Goal: Task Accomplishment & Management: Use online tool/utility

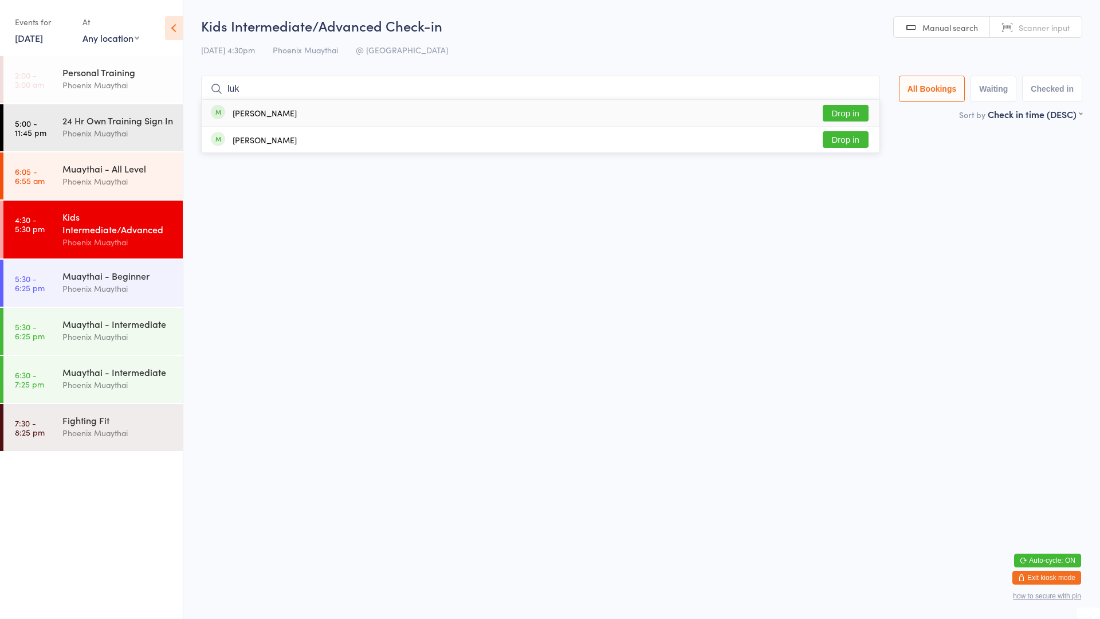
type input "luk"
click at [489, 111] on div "[PERSON_NAME] Drop in" at bounding box center [541, 113] width 678 height 26
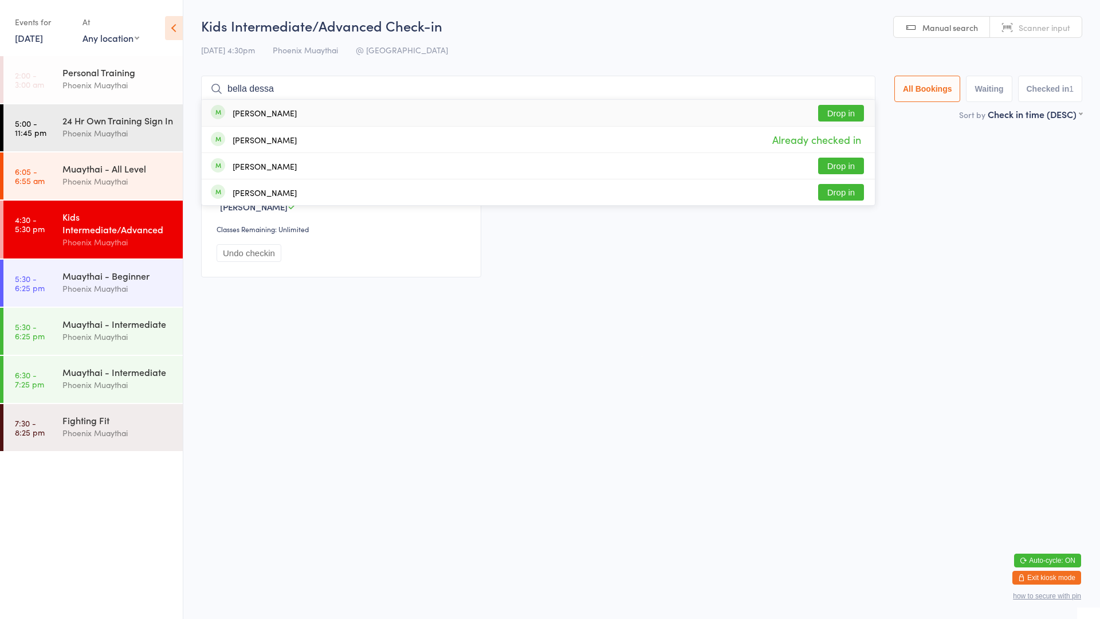
type input "bella dessa"
click at [516, 120] on div "[PERSON_NAME] Drop in" at bounding box center [538, 113] width 673 height 26
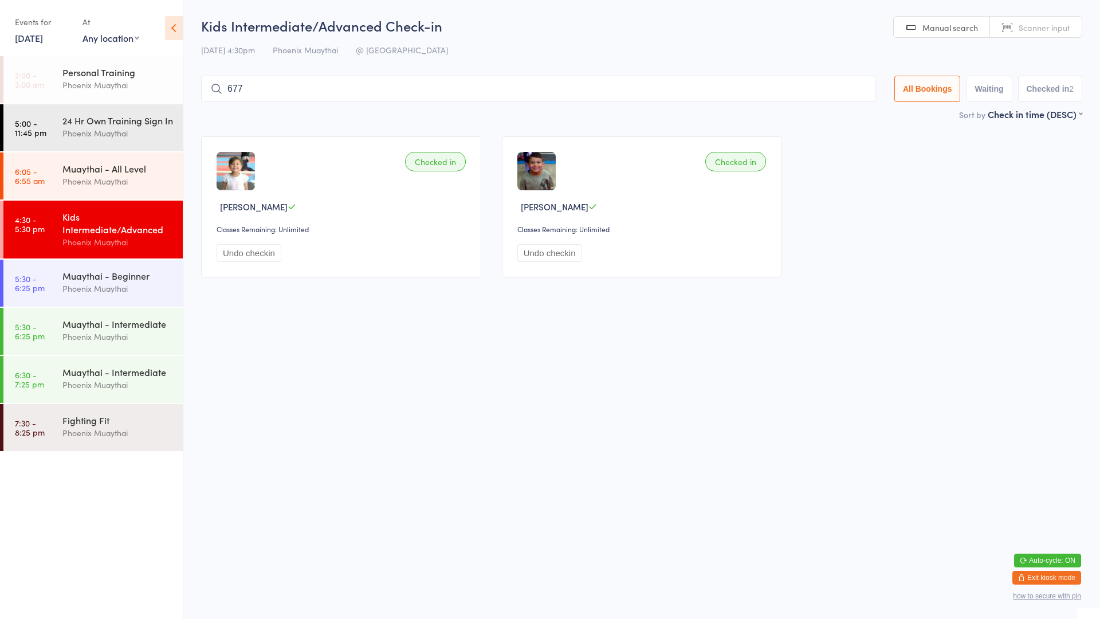
type input "6772"
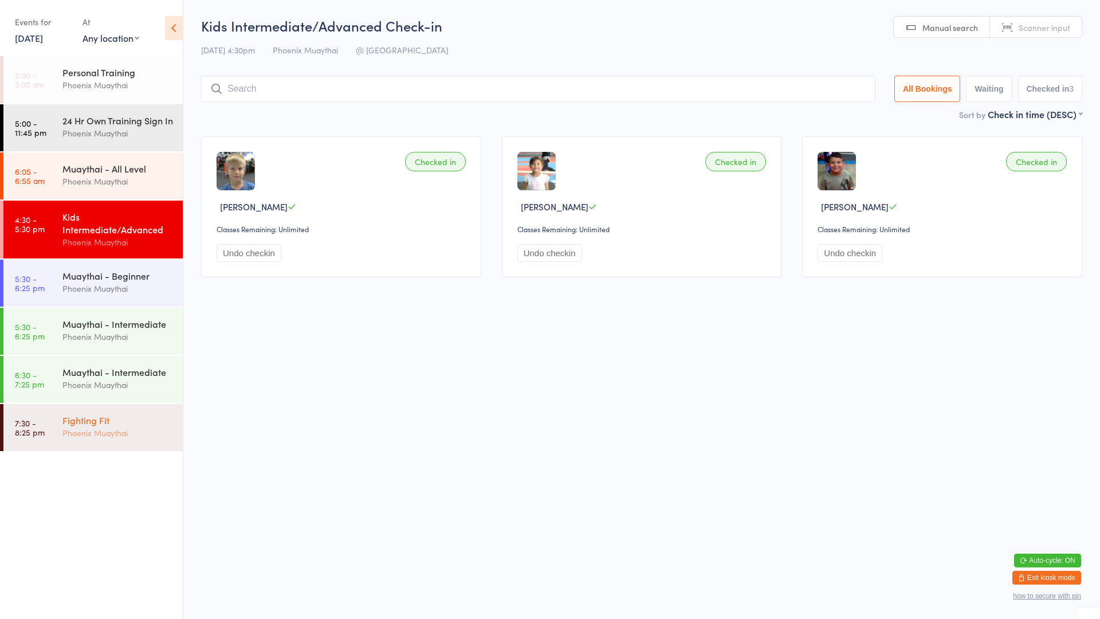
click at [141, 426] on div "Fighting Fit" at bounding box center [117, 420] width 111 height 13
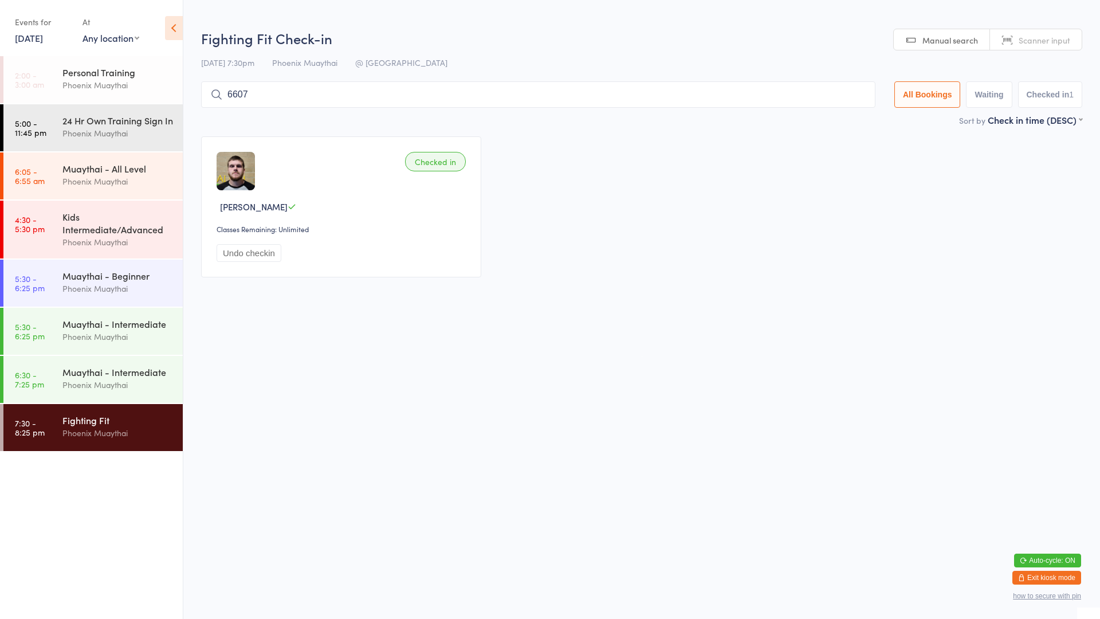
type input "6607"
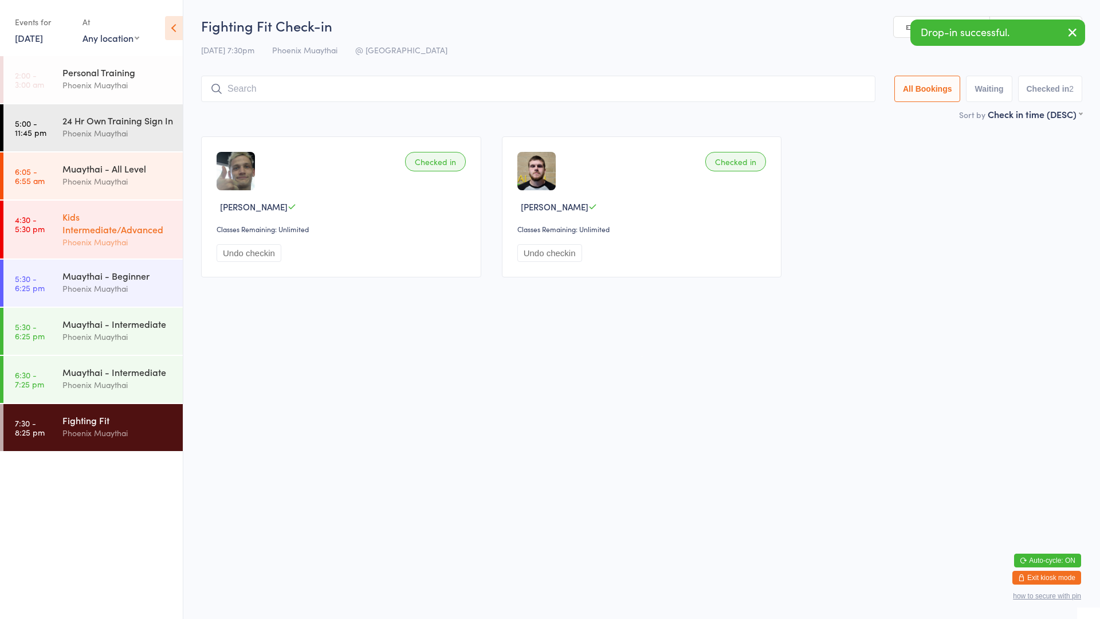
click at [101, 249] on div "Phoenix Muaythai" at bounding box center [117, 242] width 111 height 13
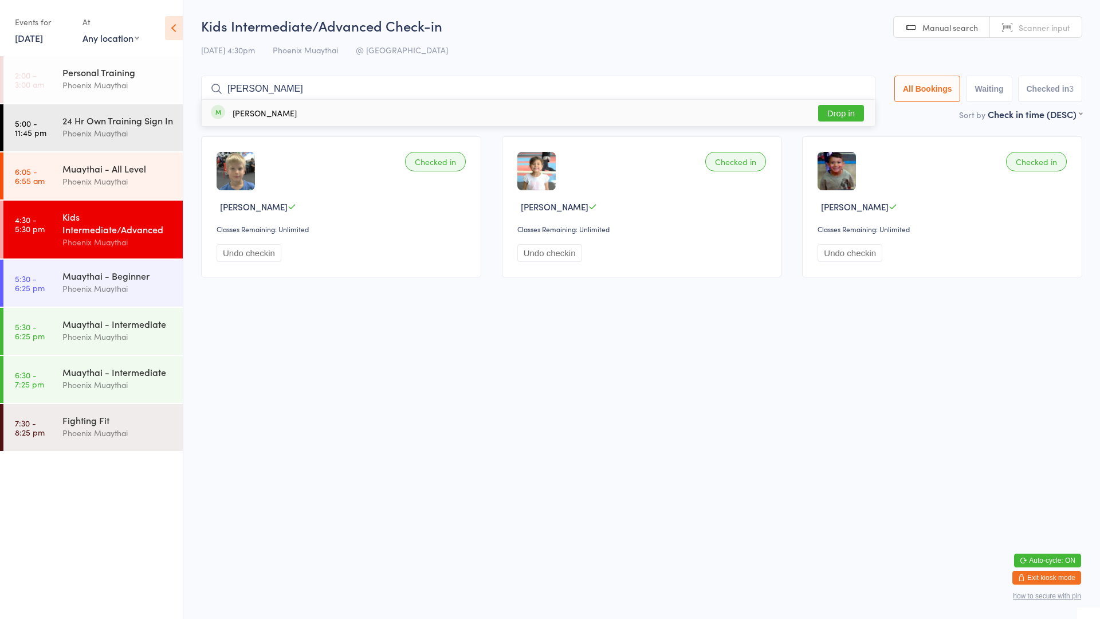
type input "[PERSON_NAME]"
click at [314, 110] on div "[PERSON_NAME] Drop in" at bounding box center [538, 113] width 673 height 26
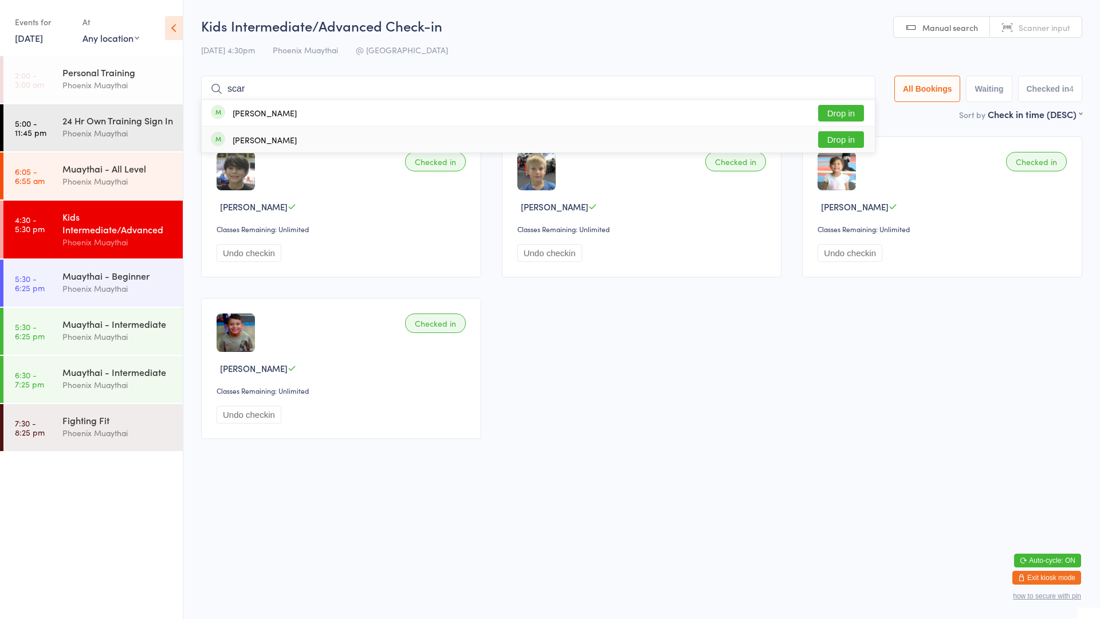
type input "scar"
click at [287, 140] on div "[PERSON_NAME]" at bounding box center [265, 139] width 64 height 9
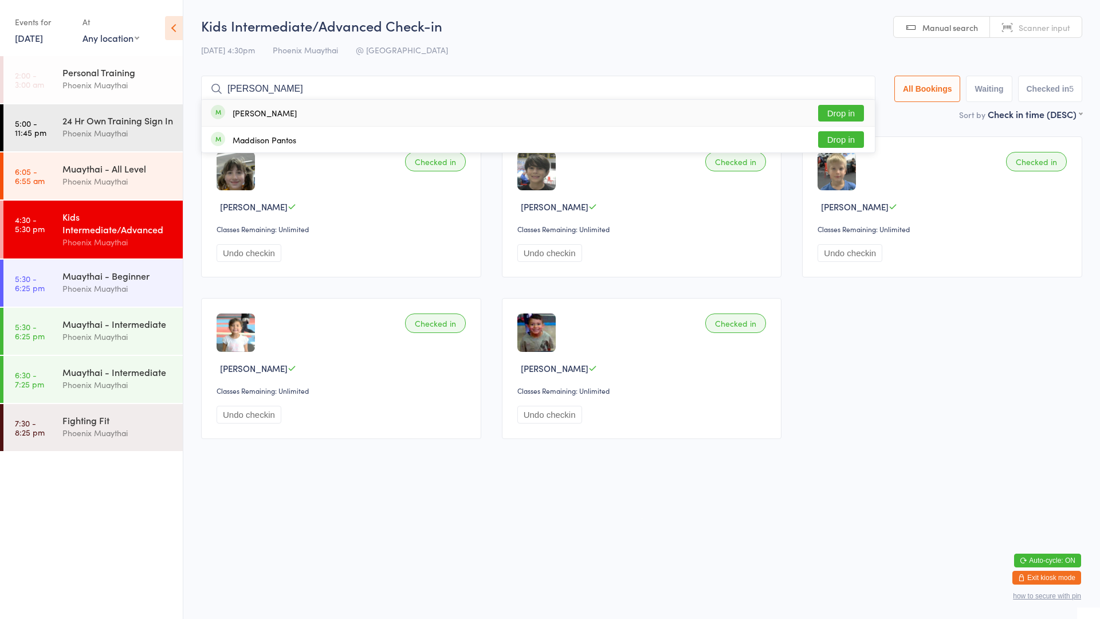
type input "[PERSON_NAME]"
click at [851, 106] on button "Drop in" at bounding box center [841, 113] width 46 height 17
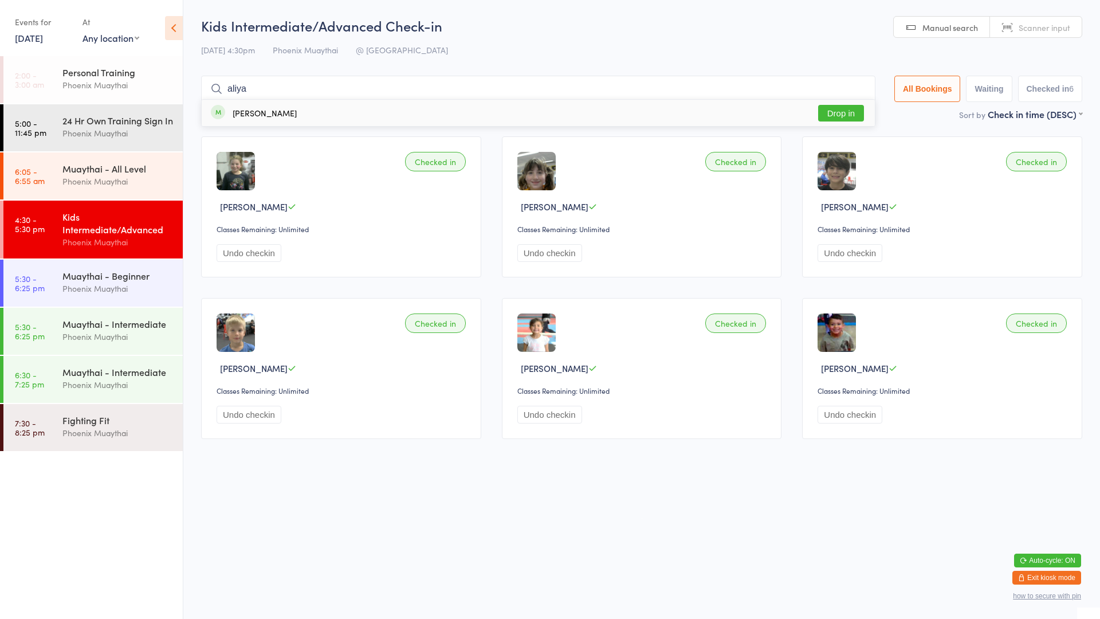
type input "aliya"
click at [849, 116] on button "Drop in" at bounding box center [841, 113] width 46 height 17
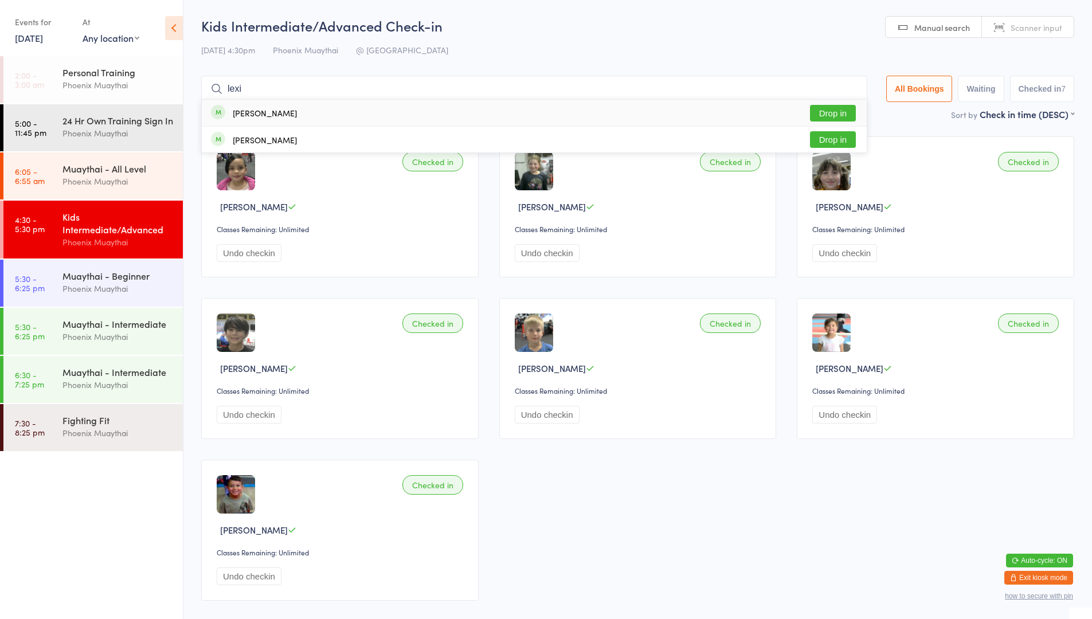
type input "lexi"
click at [849, 115] on button "Drop in" at bounding box center [833, 113] width 46 height 17
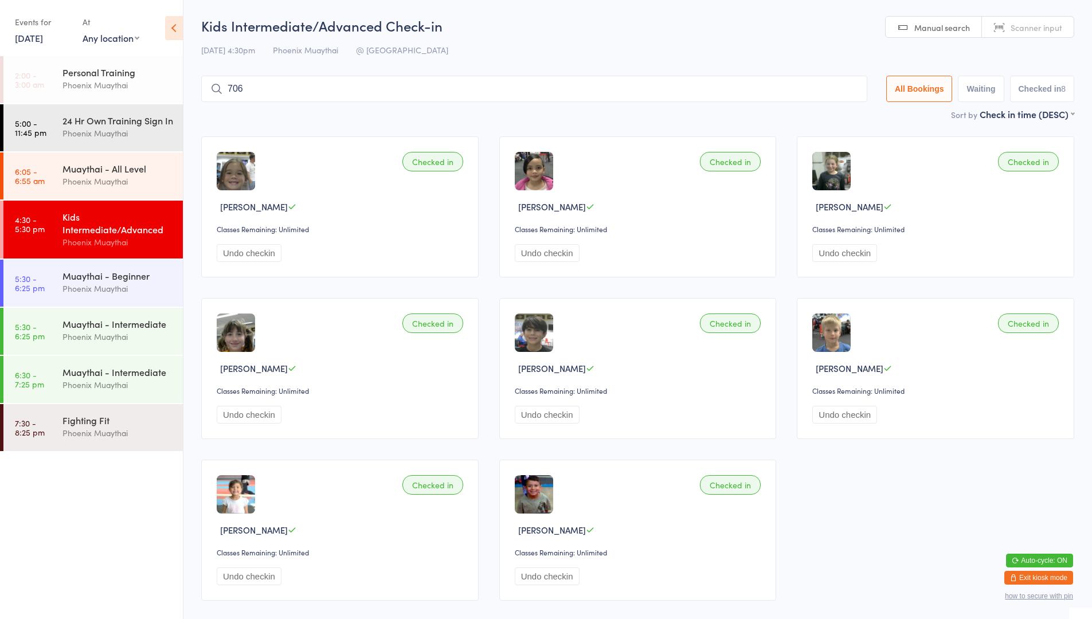
type input "7066"
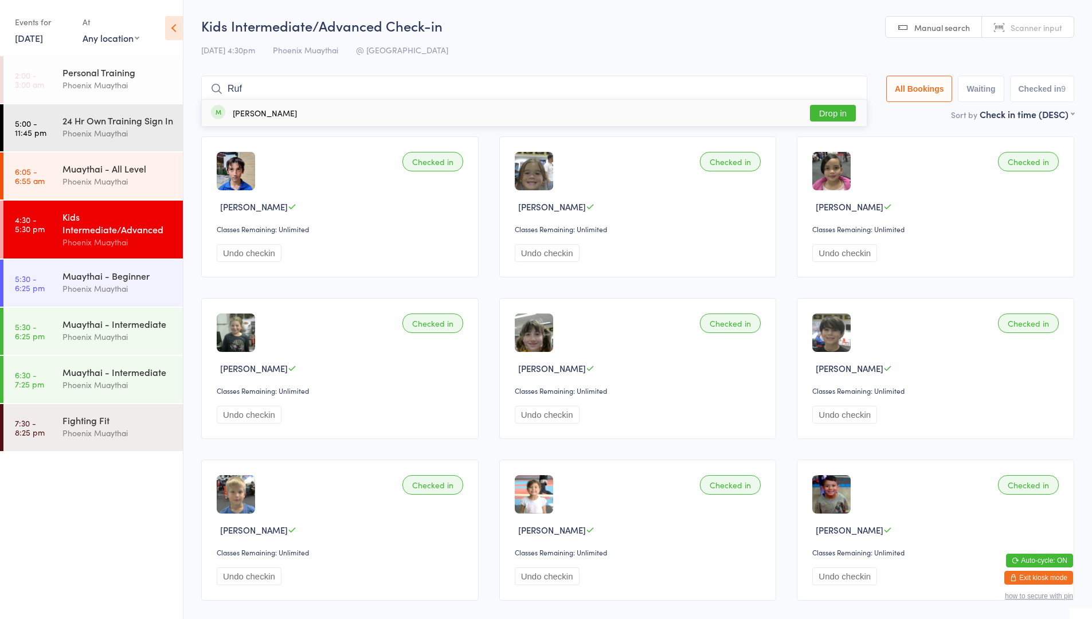
type input "Ruf"
click at [849, 115] on button "Drop in" at bounding box center [833, 113] width 46 height 17
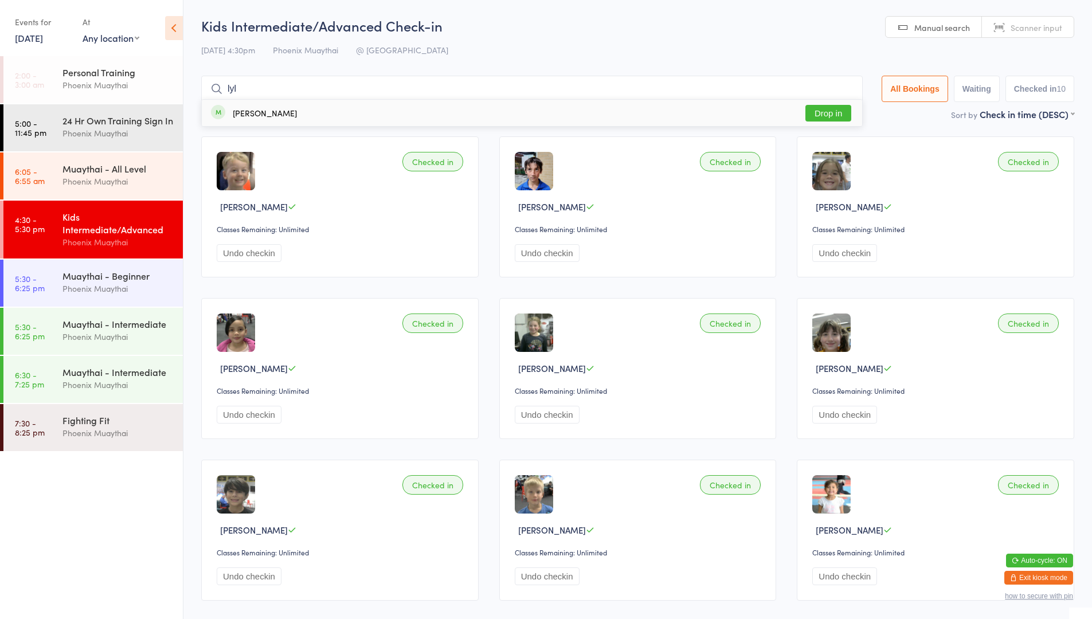
type input "lyl"
click at [834, 110] on button "Drop in" at bounding box center [828, 113] width 46 height 17
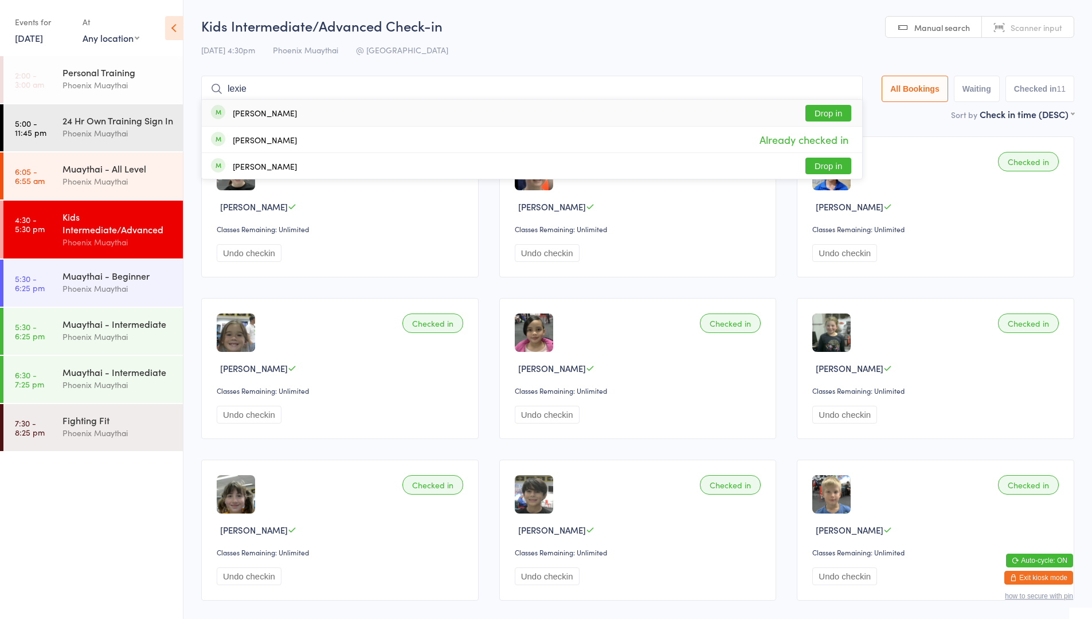
type input "lexie"
click at [836, 112] on button "Drop in" at bounding box center [828, 113] width 46 height 17
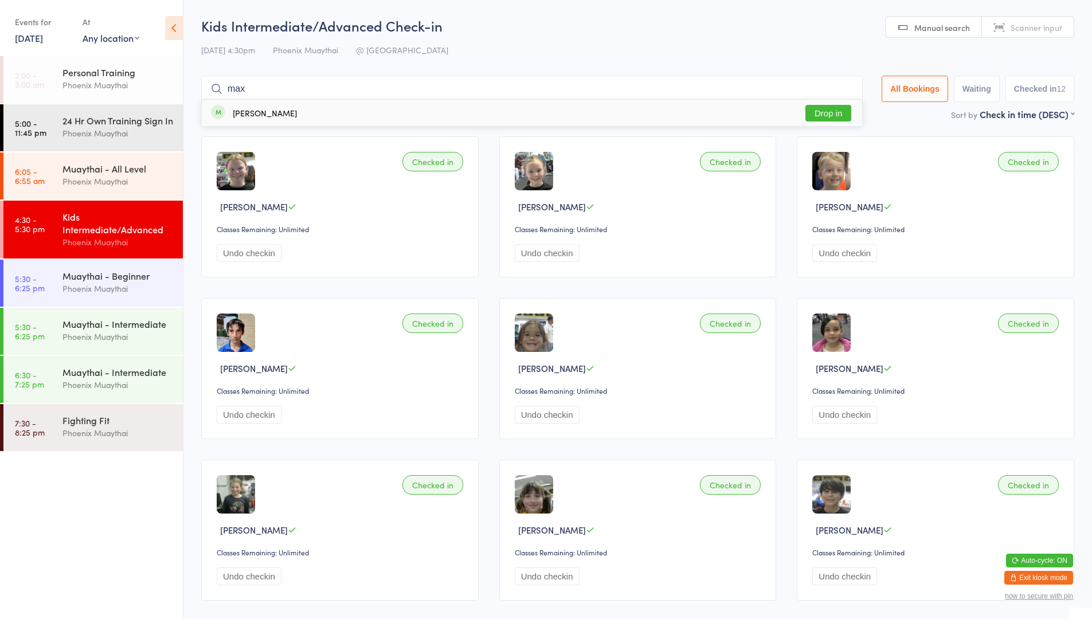
drag, startPoint x: 824, startPoint y: 116, endPoint x: 823, endPoint y: 152, distance: 35.5
click at [823, 143] on main "Kids Intermediate/Advanced Check-in [DATE] 4:30pm Phoenix Muaythai @ Phoenix Ma…" at bounding box center [637, 394] width 873 height 756
click at [430, 77] on input "max" at bounding box center [531, 89] width 661 height 26
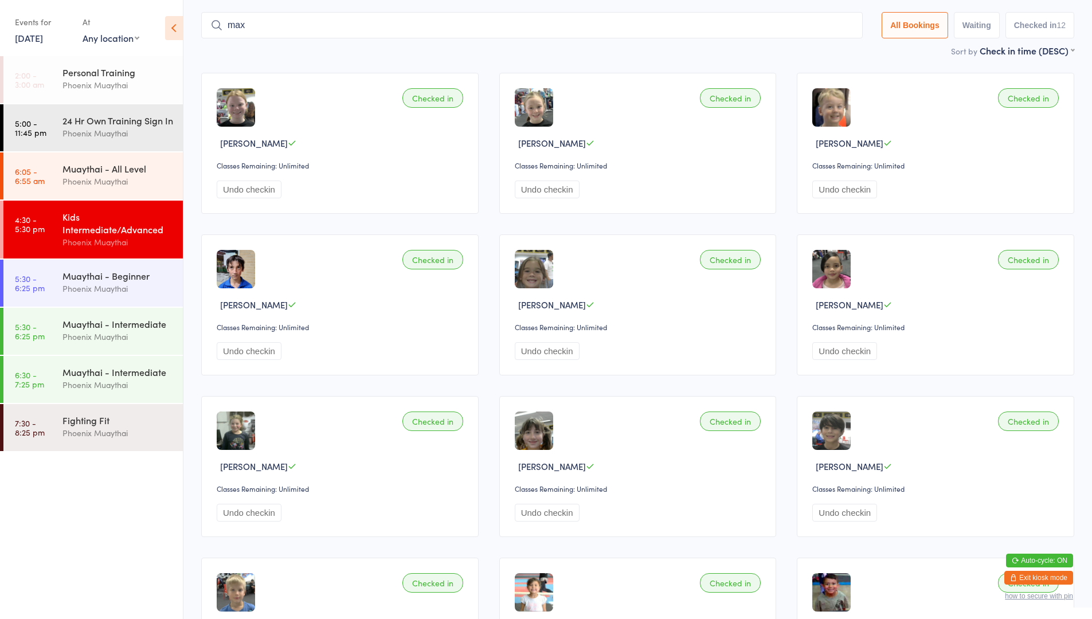
scroll to position [76, 0]
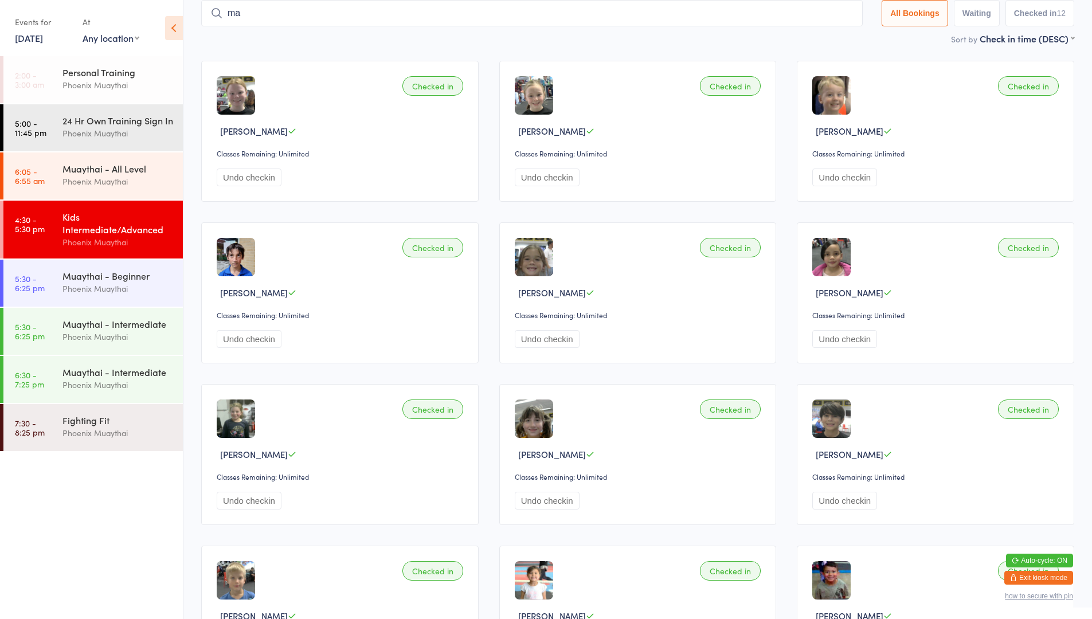
type input "m"
type input "max"
click at [825, 32] on button "Drop in" at bounding box center [828, 37] width 46 height 17
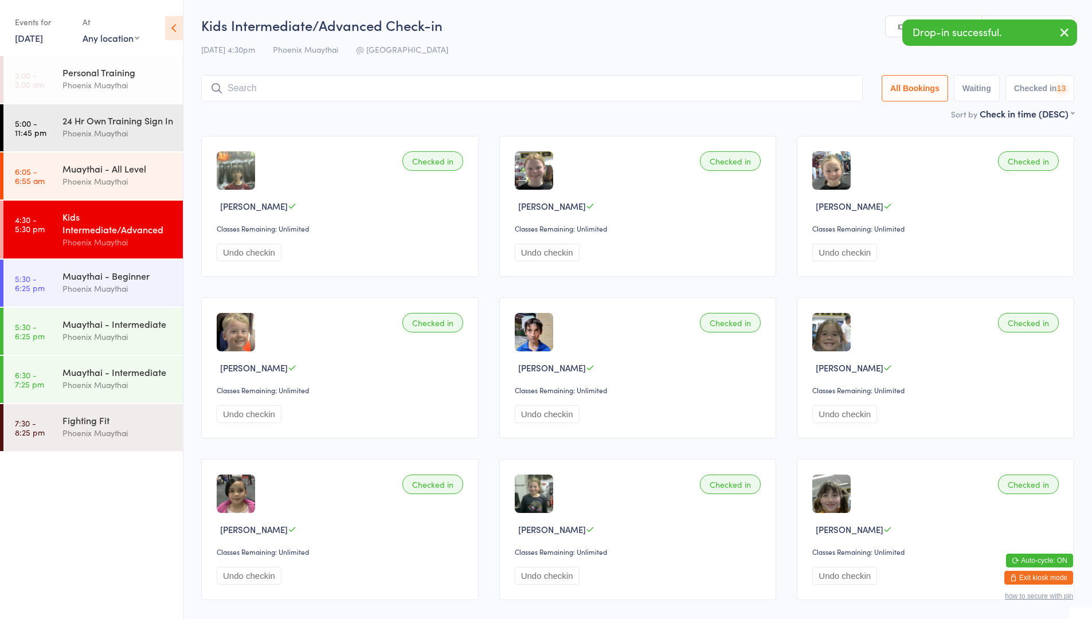
scroll to position [0, 0]
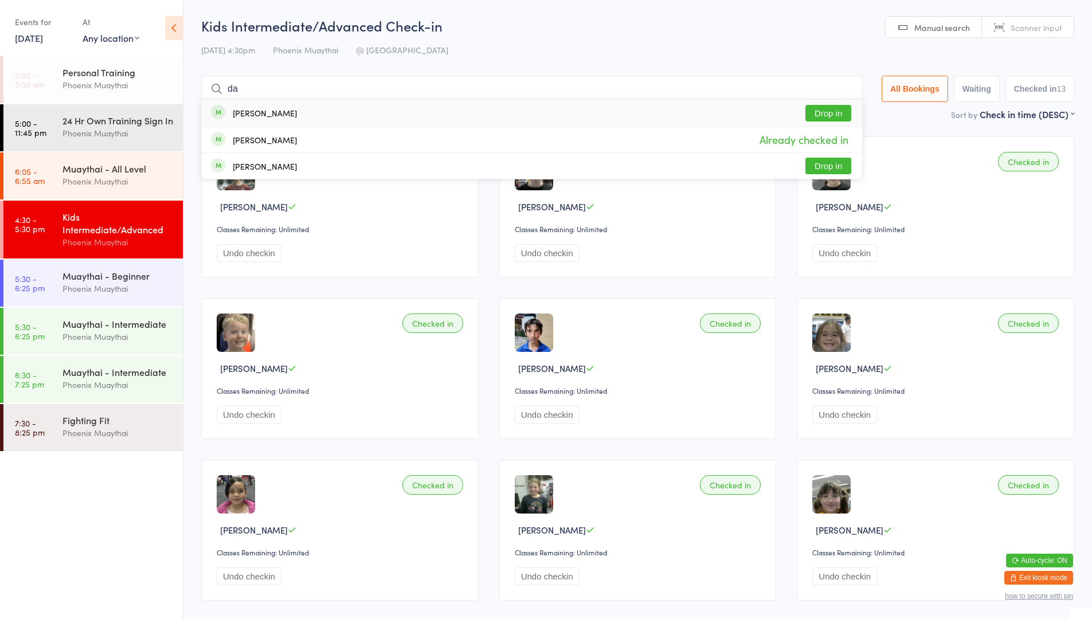
click at [489, 44] on div "[DATE] 4:30pm Phoenix Muaythai @ [GEOGRAPHIC_DATA]" at bounding box center [637, 50] width 873 height 19
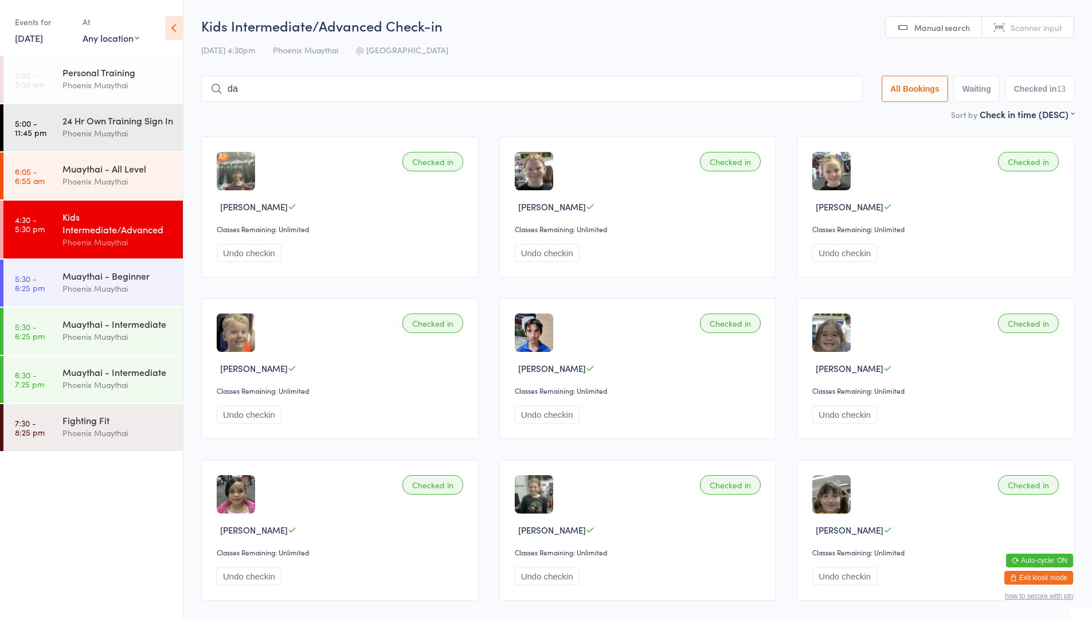
click at [623, 100] on input "da" at bounding box center [531, 89] width 661 height 26
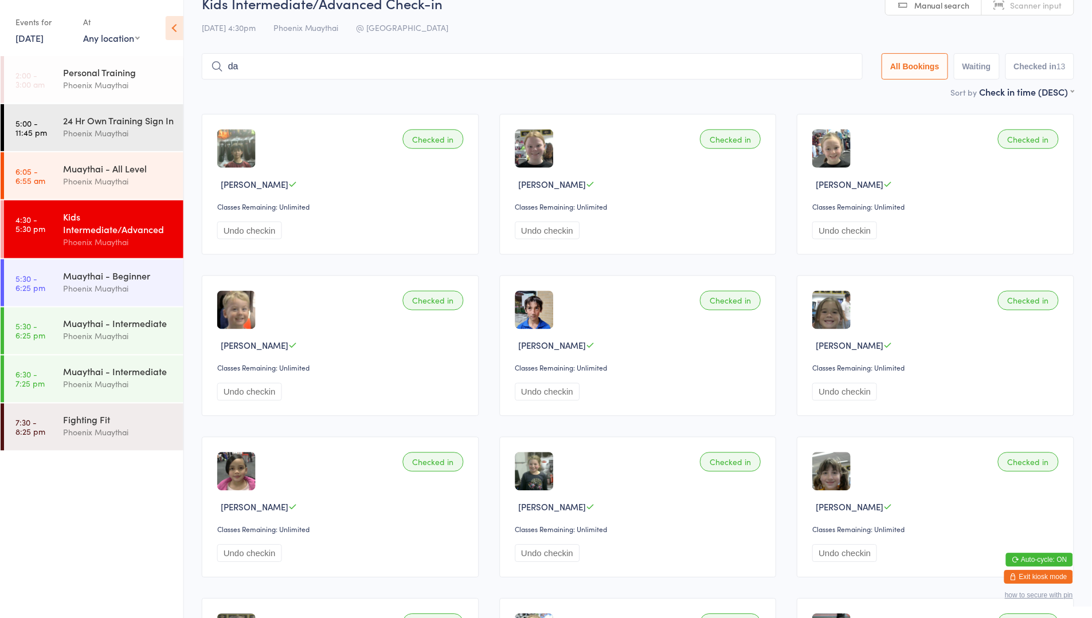
scroll to position [76, 0]
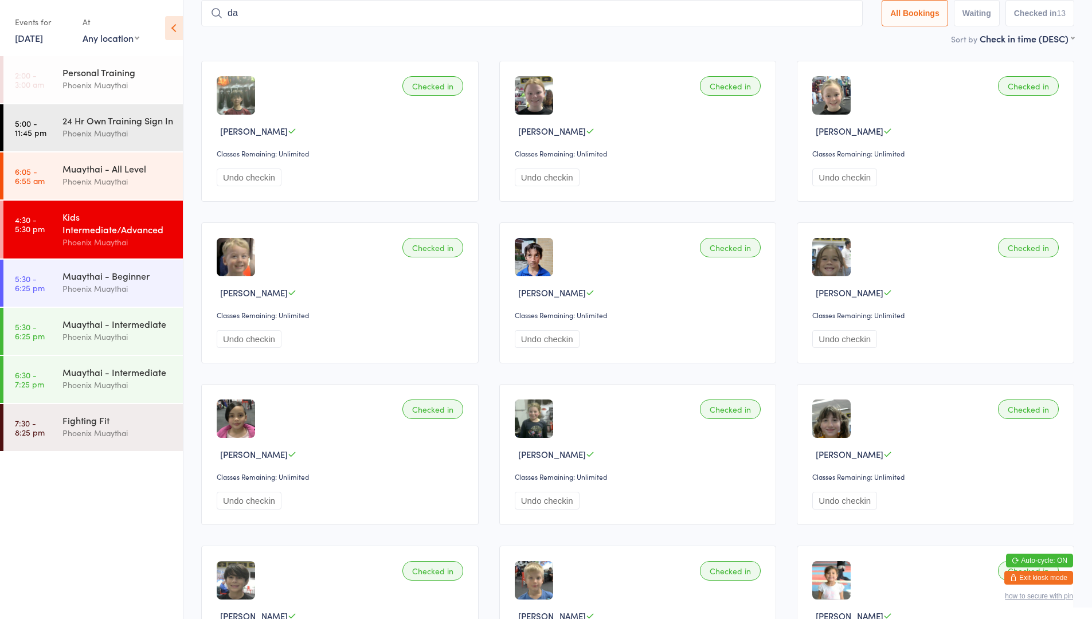
click at [654, 14] on input "da" at bounding box center [531, 13] width 661 height 26
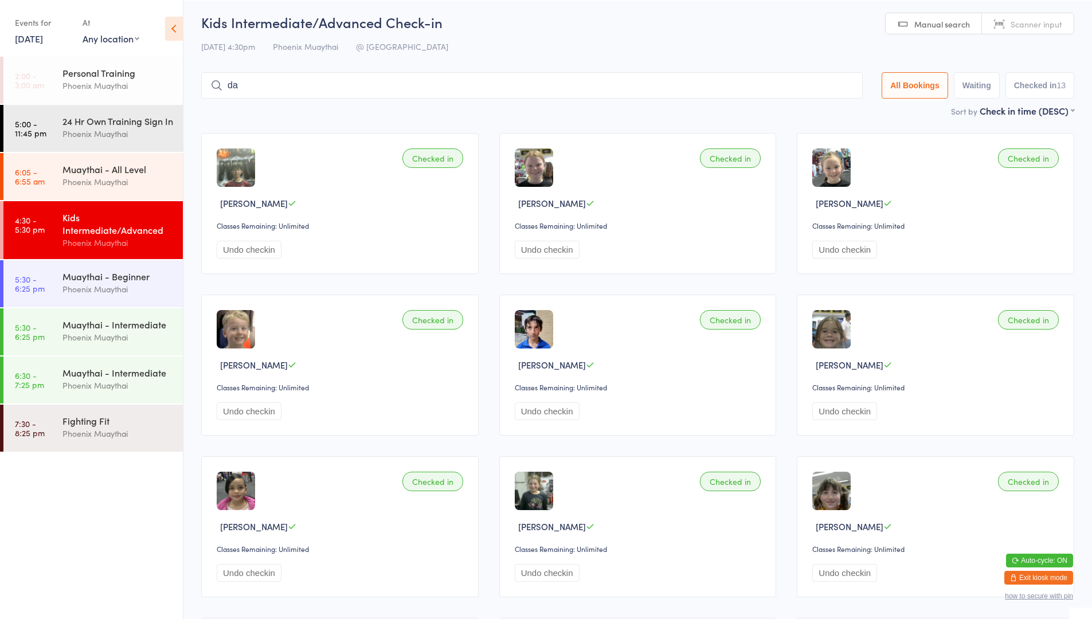
scroll to position [0, 0]
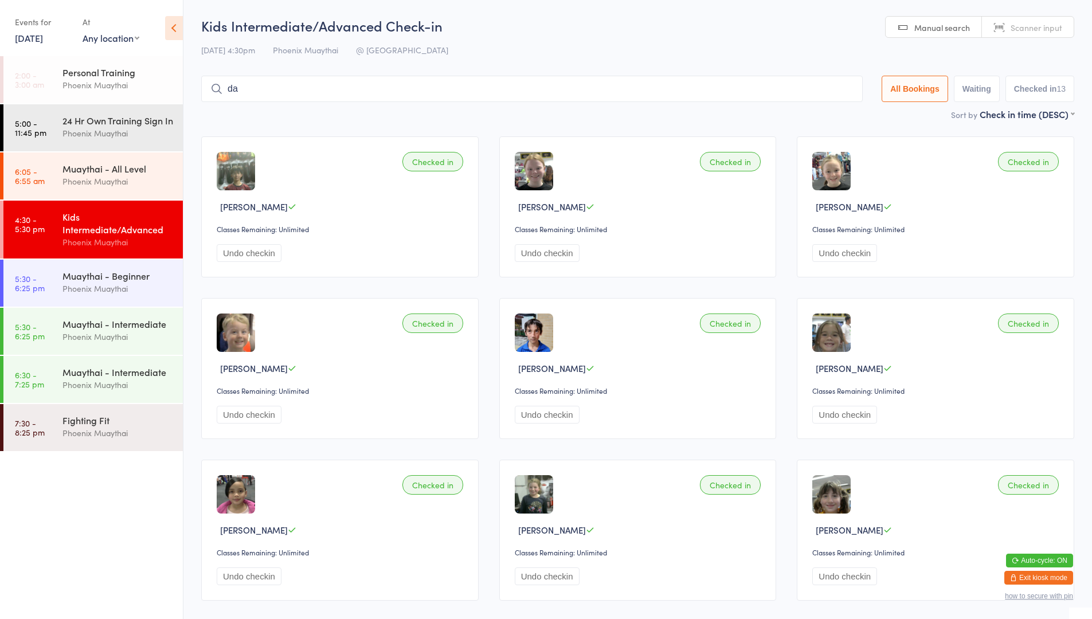
click at [387, 84] on input "da" at bounding box center [531, 89] width 661 height 26
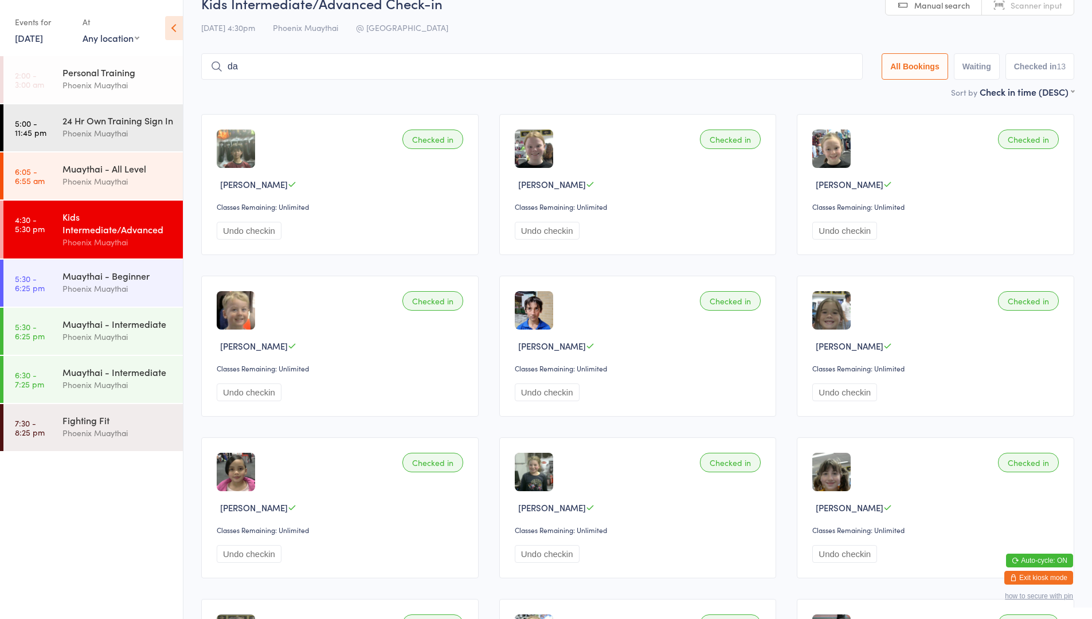
scroll to position [76, 0]
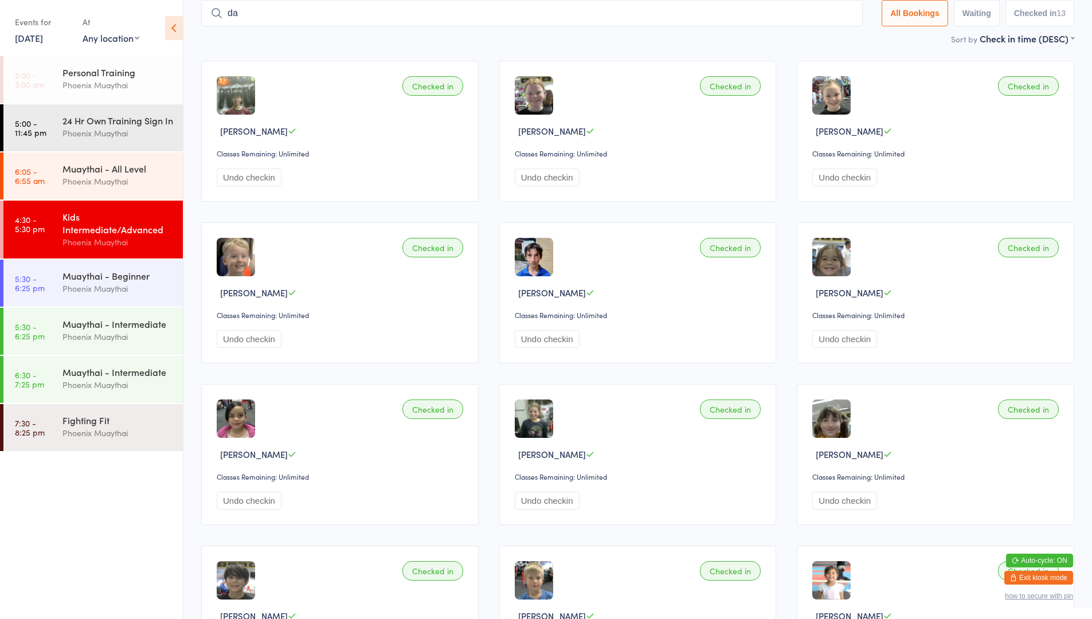
type input "d"
type input "bl"
click at [830, 41] on button "Drop in" at bounding box center [828, 37] width 46 height 17
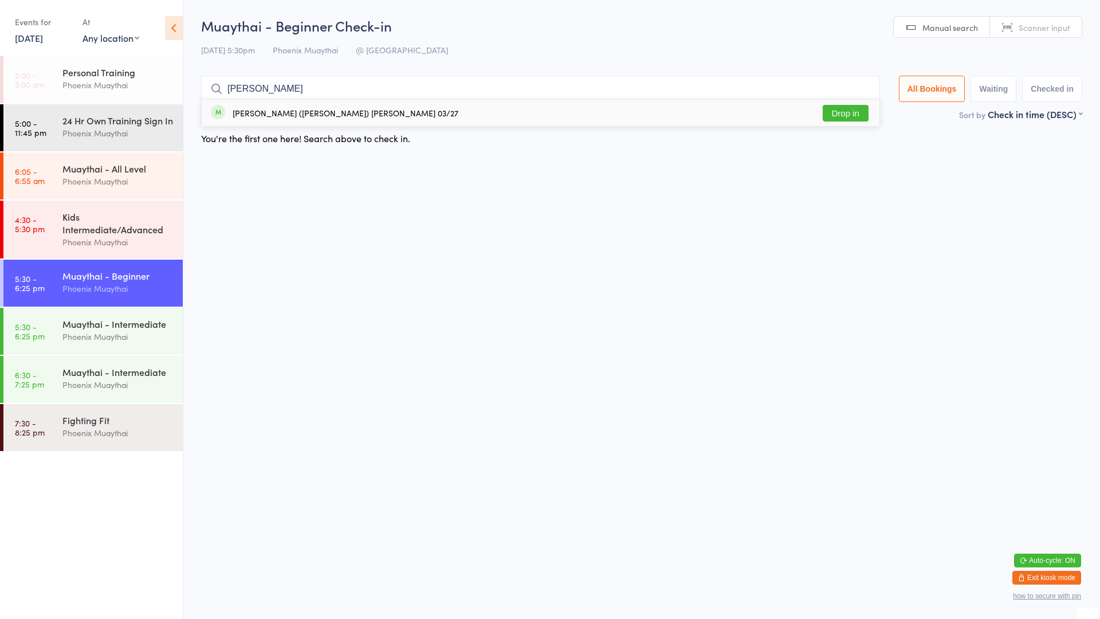
type input "[PERSON_NAME]"
click at [838, 108] on button "Drop in" at bounding box center [846, 113] width 46 height 17
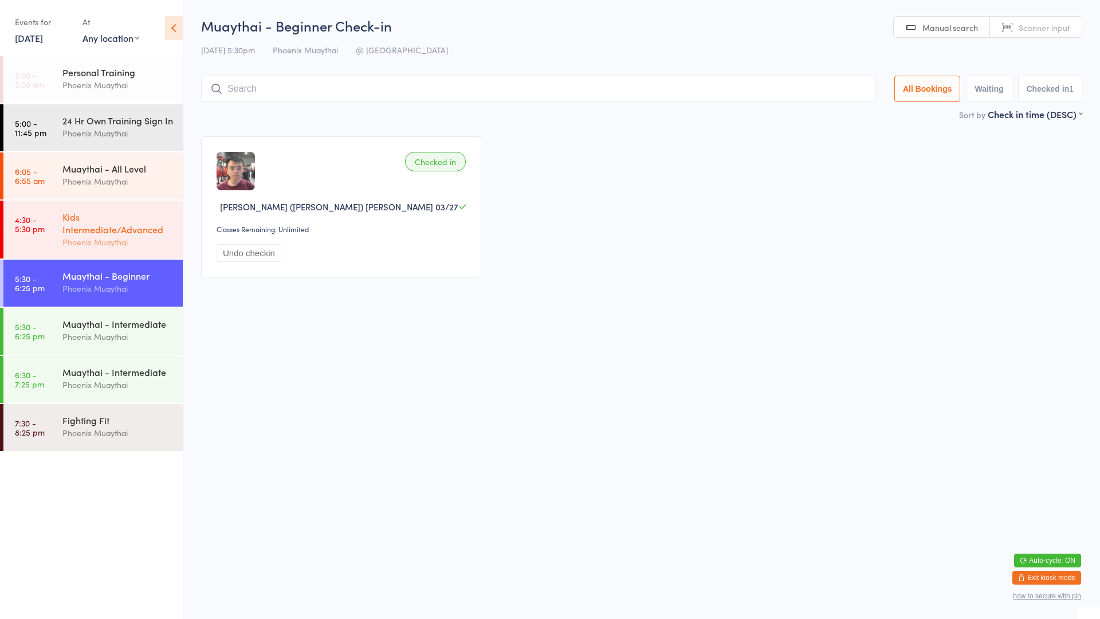
click at [73, 236] on div "Kids Intermediate/Advanced" at bounding box center [117, 222] width 111 height 25
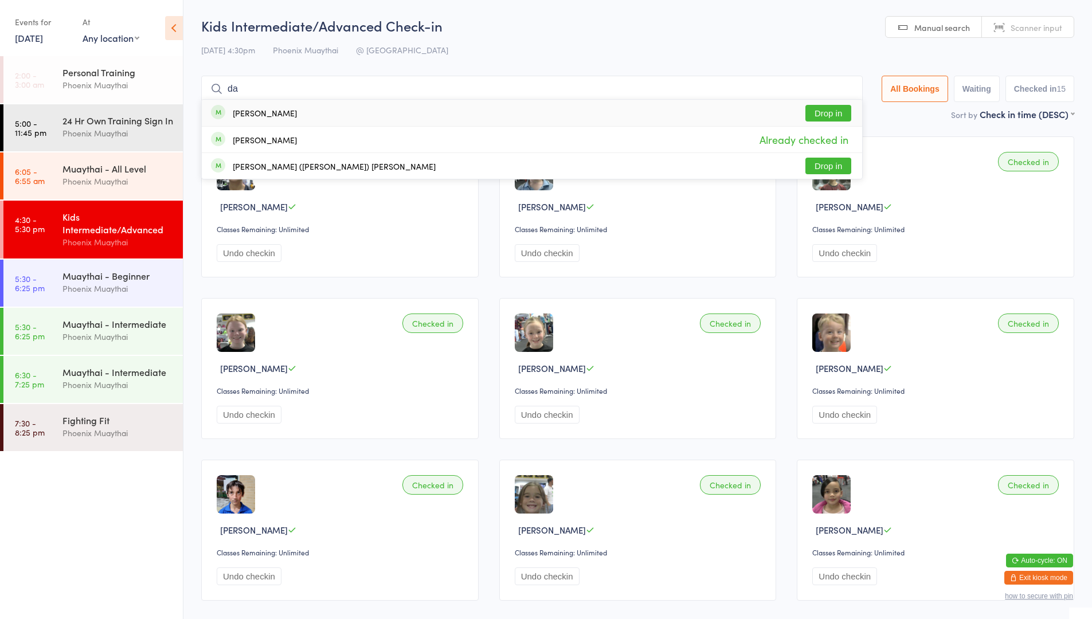
type input "d"
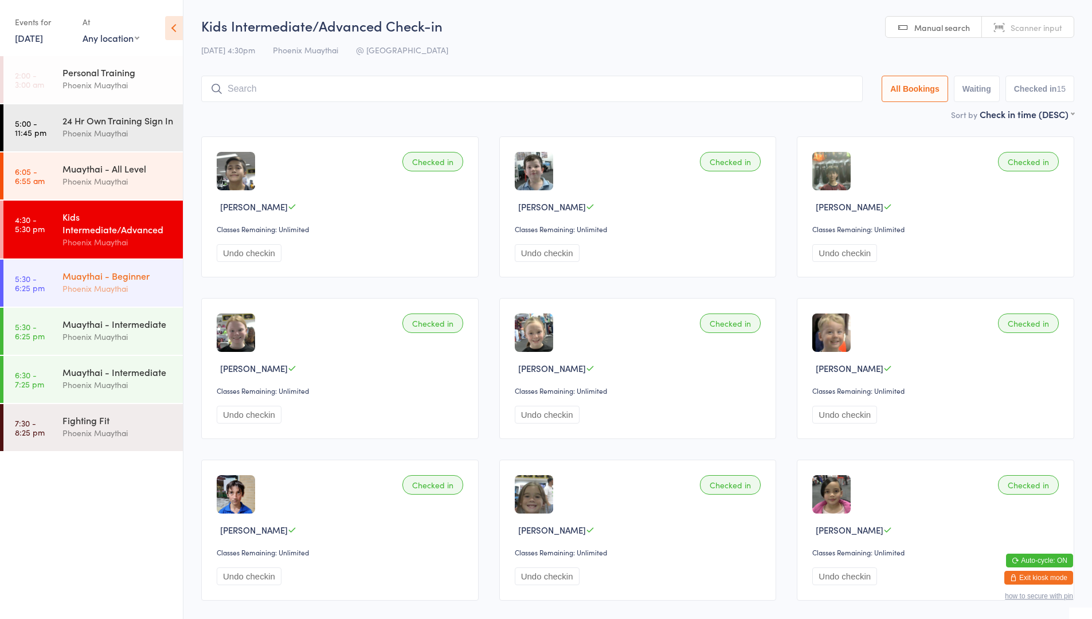
click at [168, 295] on div "Phoenix Muaythai" at bounding box center [117, 288] width 111 height 13
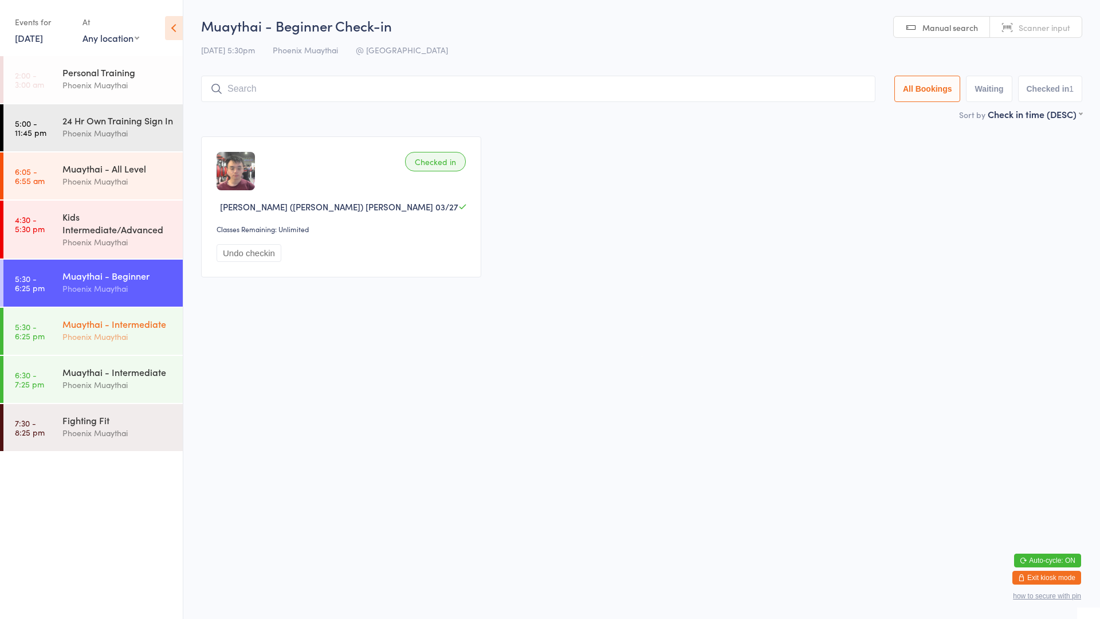
click at [139, 343] on div "Phoenix Muaythai" at bounding box center [117, 336] width 111 height 13
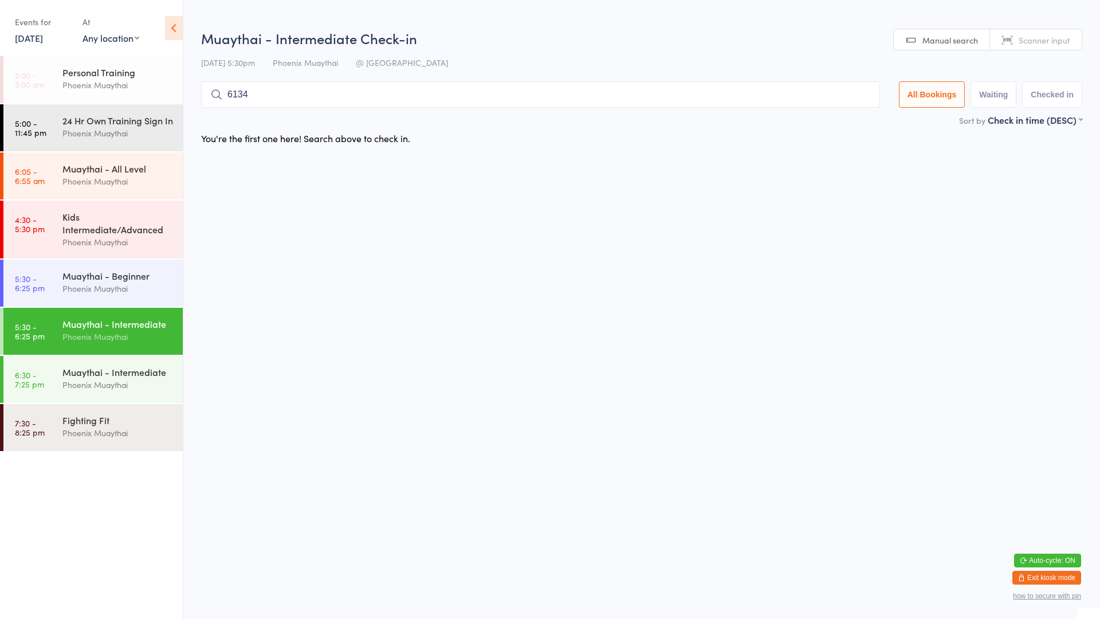
type input "6134"
drag, startPoint x: 852, startPoint y: 116, endPoint x: 734, endPoint y: 217, distance: 155.3
click at [850, 118] on button "Drop in" at bounding box center [846, 119] width 46 height 17
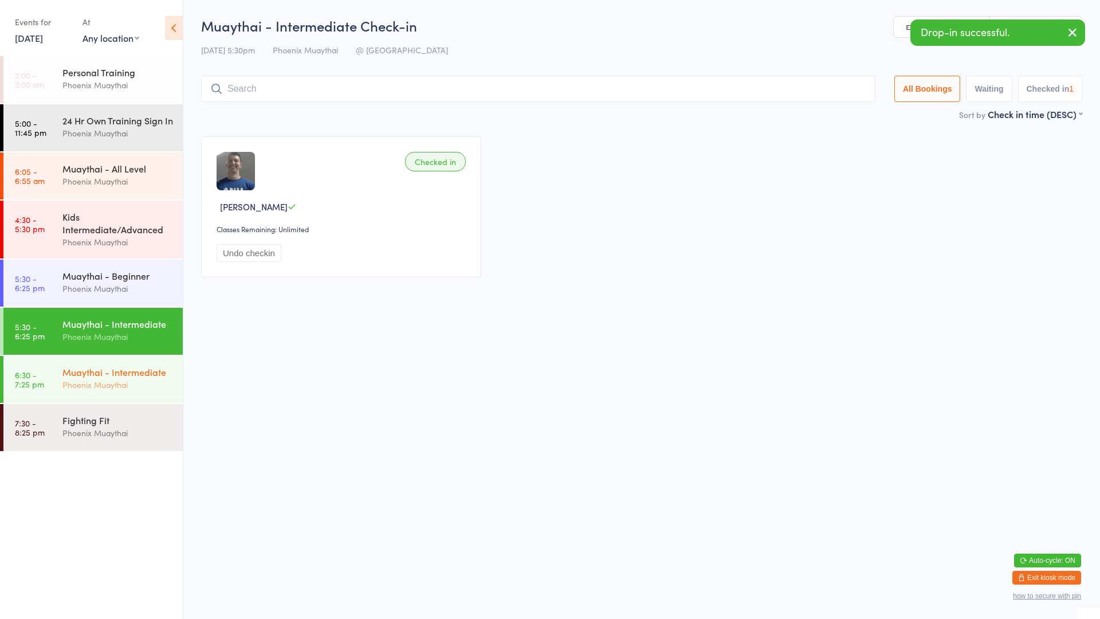
click at [119, 378] on div "Muaythai - Intermediate" at bounding box center [117, 372] width 111 height 13
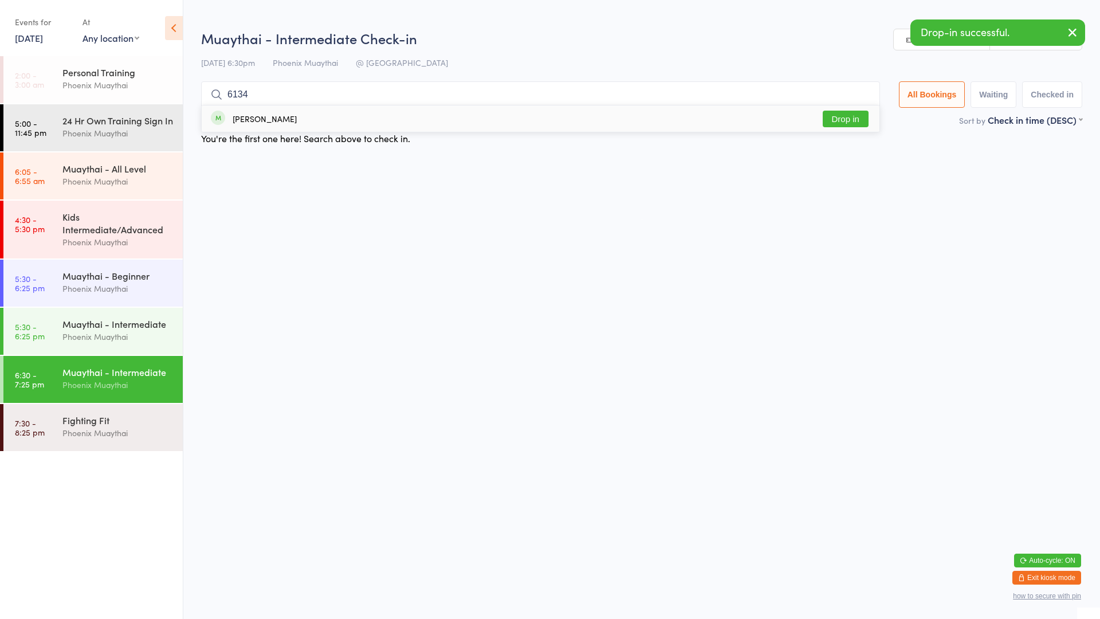
type input "6134"
drag, startPoint x: 850, startPoint y: 121, endPoint x: 834, endPoint y: 130, distance: 18.2
click at [846, 122] on button "Drop in" at bounding box center [846, 119] width 46 height 17
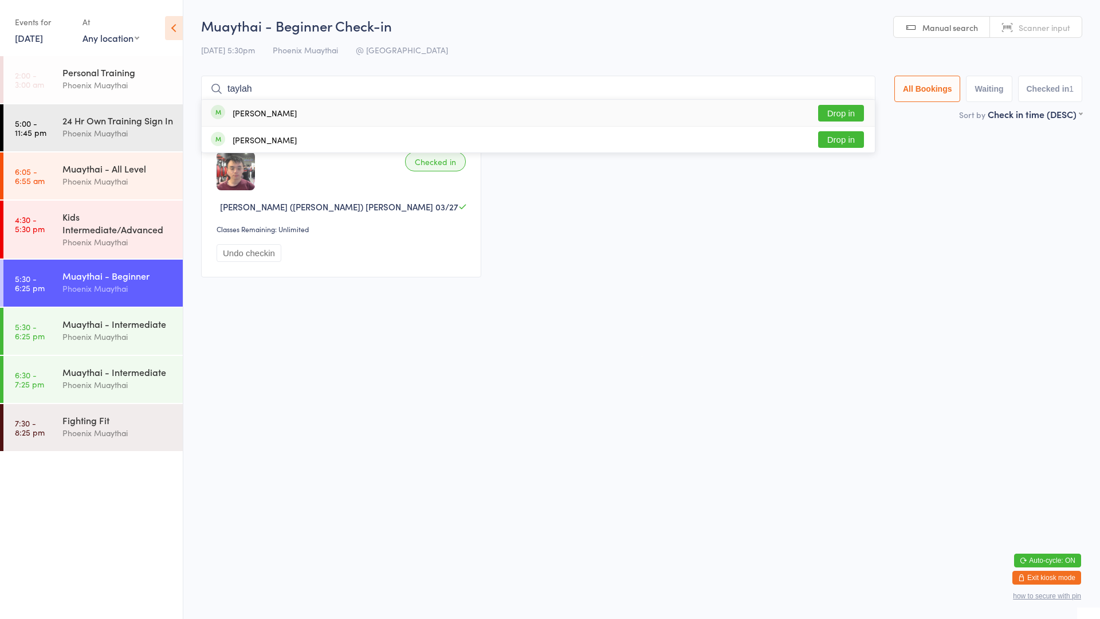
type input "taylah"
click at [834, 115] on button "Drop in" at bounding box center [841, 113] width 46 height 17
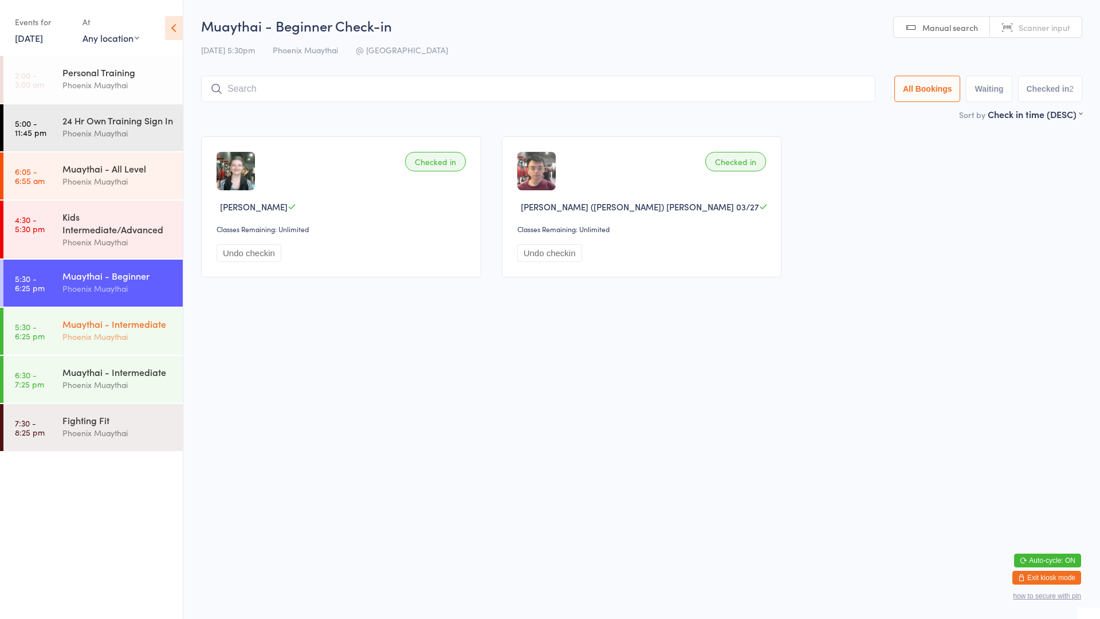
click at [130, 343] on div "Phoenix Muaythai" at bounding box center [117, 336] width 111 height 13
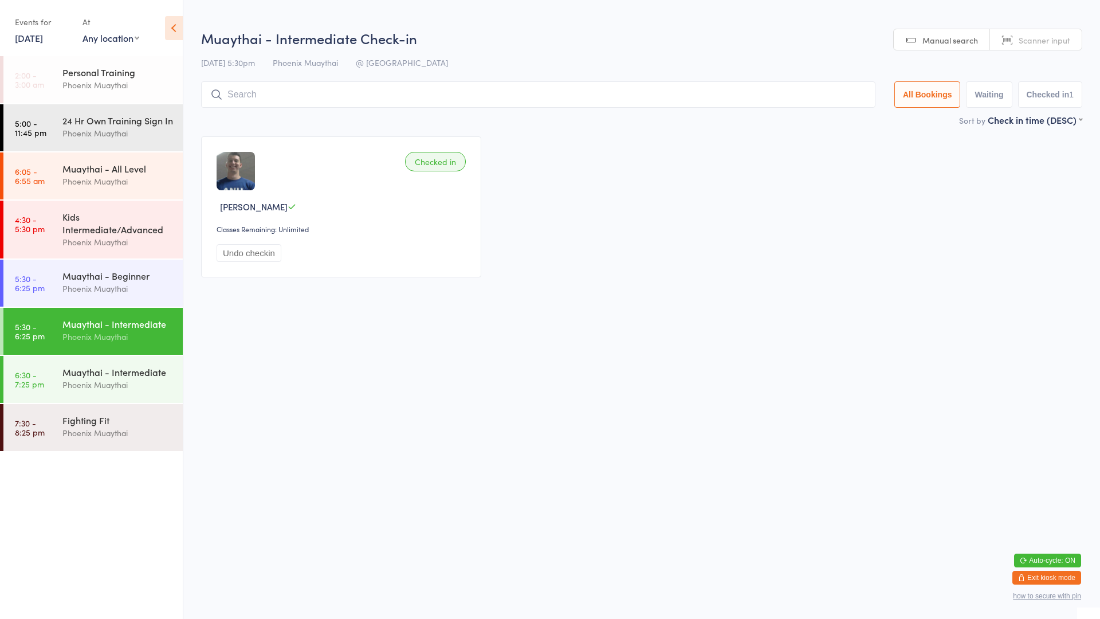
click at [282, 86] on input "search" at bounding box center [538, 94] width 674 height 26
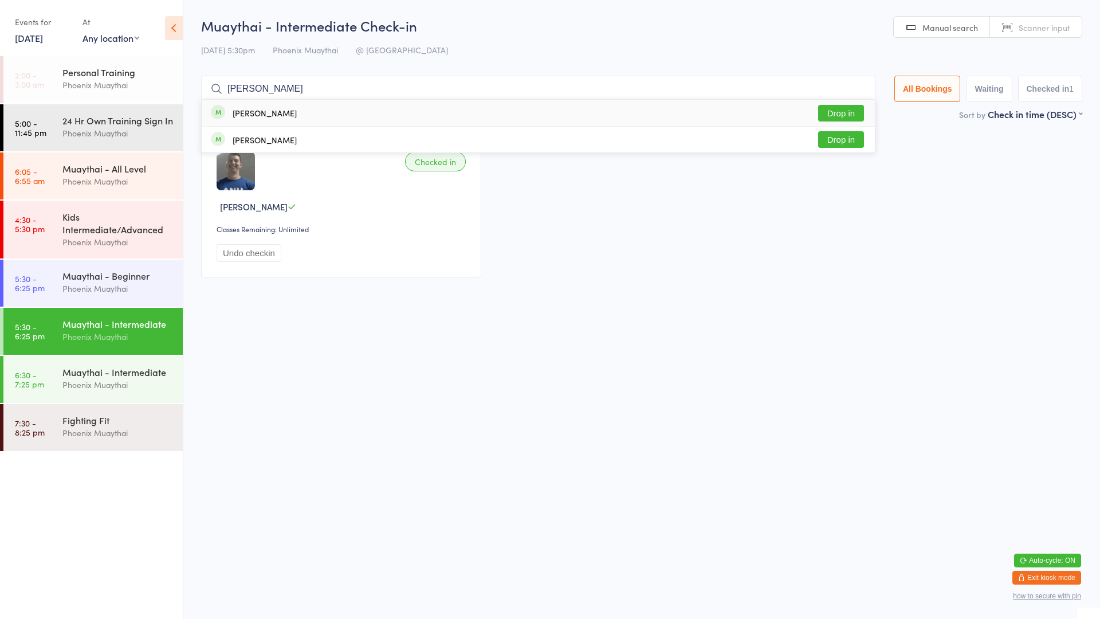
type input "[PERSON_NAME]"
click at [828, 115] on button "Drop in" at bounding box center [841, 113] width 46 height 17
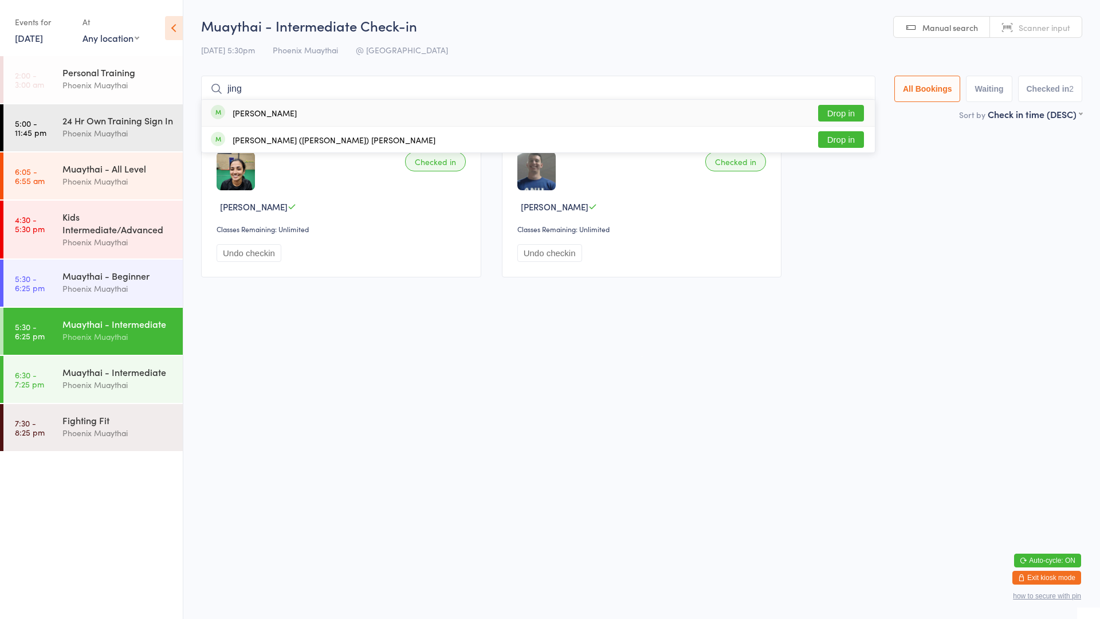
type input "jing"
click at [852, 115] on button "Drop in" at bounding box center [841, 113] width 46 height 17
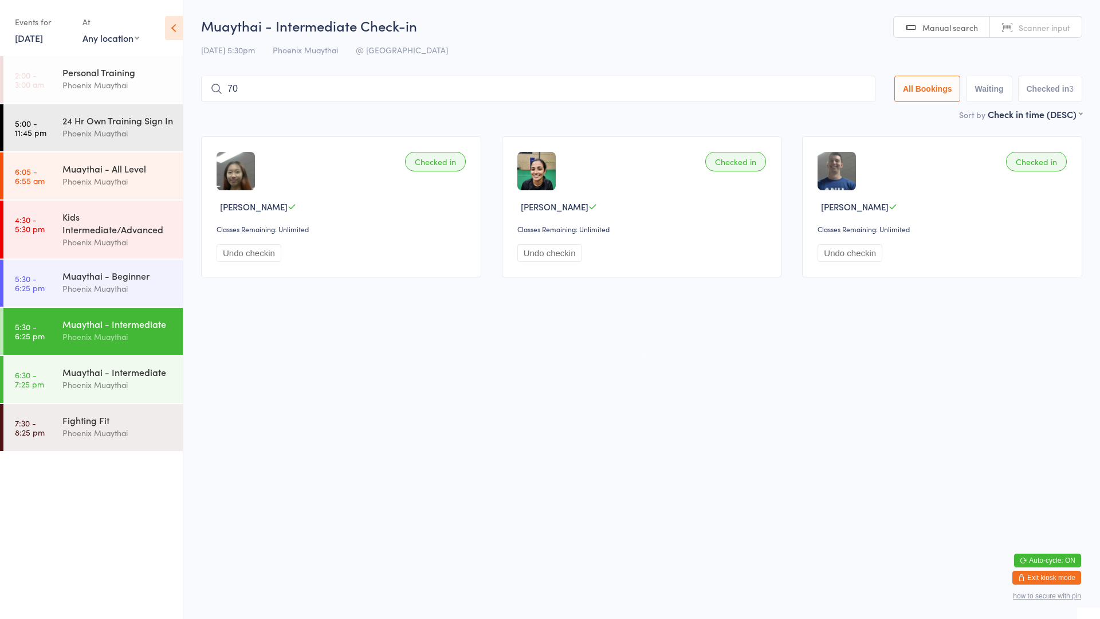
type input "7"
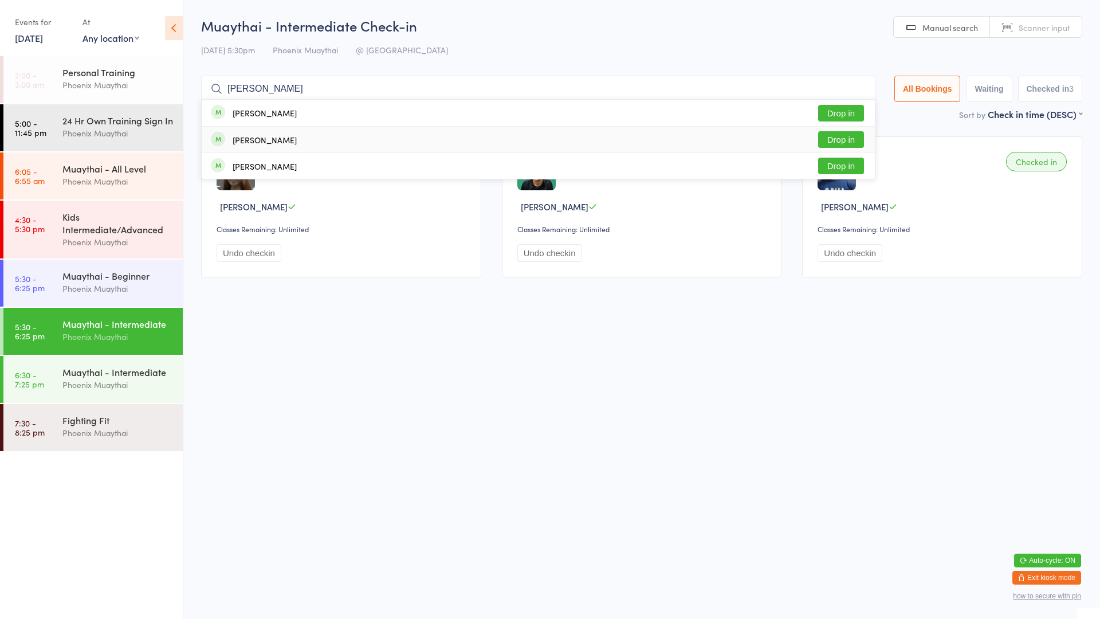
type input "[PERSON_NAME]"
click at [830, 137] on button "Drop in" at bounding box center [841, 139] width 46 height 17
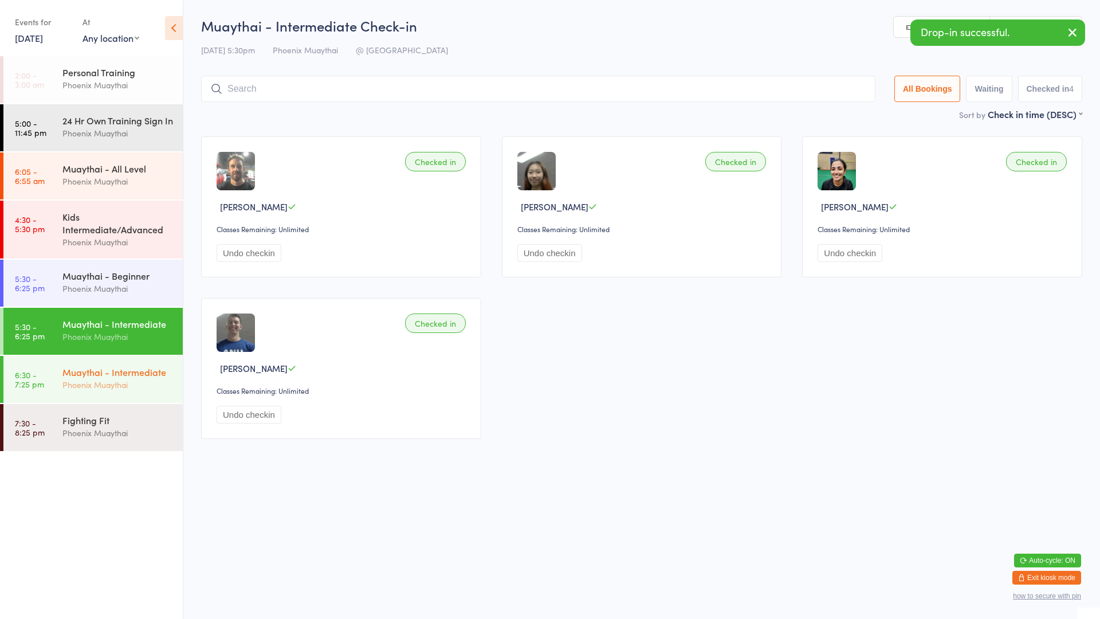
click at [138, 378] on div "Muaythai - Intermediate" at bounding box center [117, 372] width 111 height 13
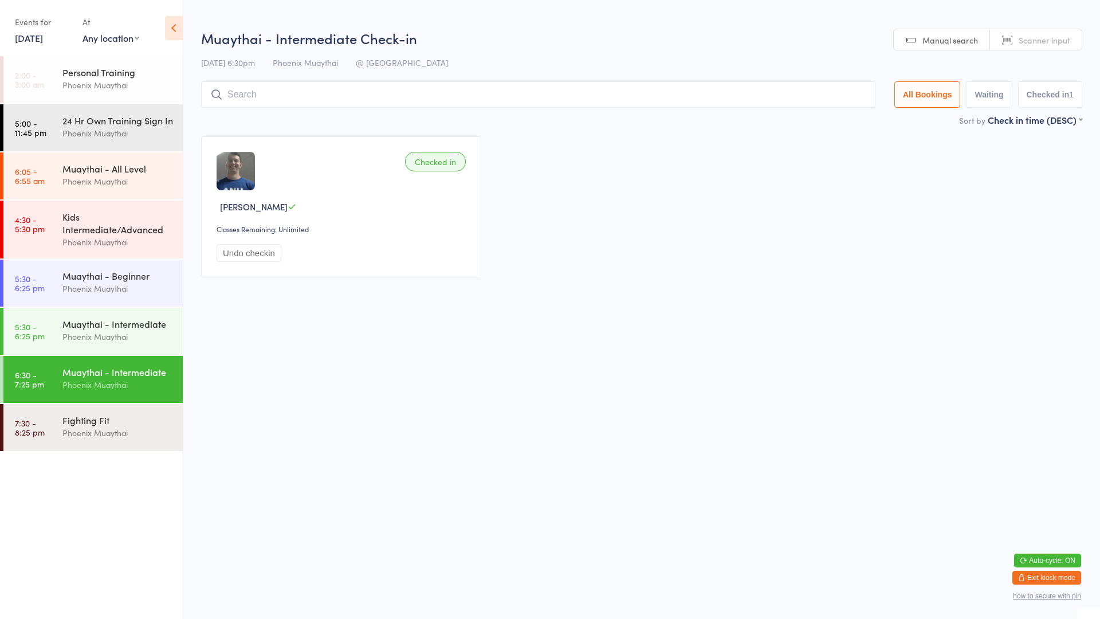
click at [291, 89] on input "search" at bounding box center [538, 94] width 674 height 26
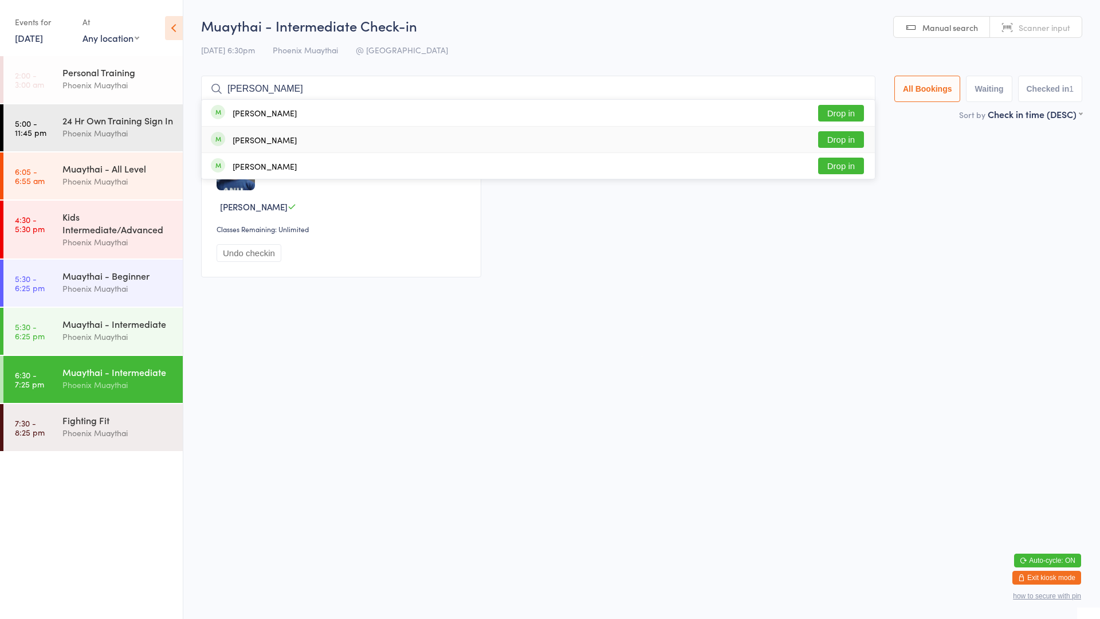
type input "[PERSON_NAME]"
click at [855, 140] on button "Drop in" at bounding box center [841, 139] width 46 height 17
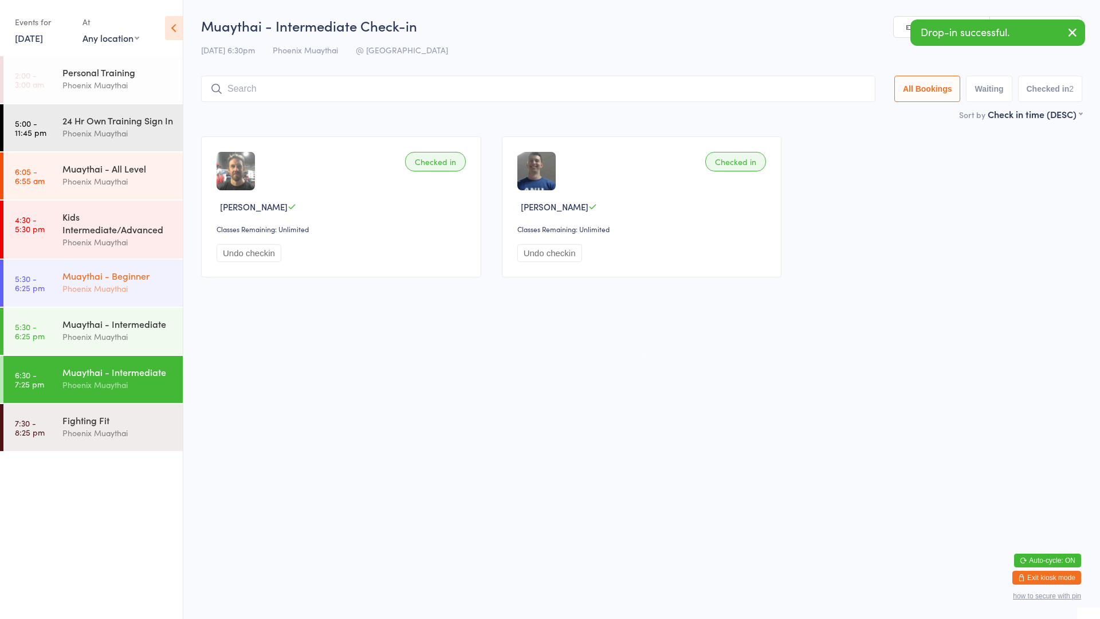
click at [127, 295] on div "Phoenix Muaythai" at bounding box center [117, 288] width 111 height 13
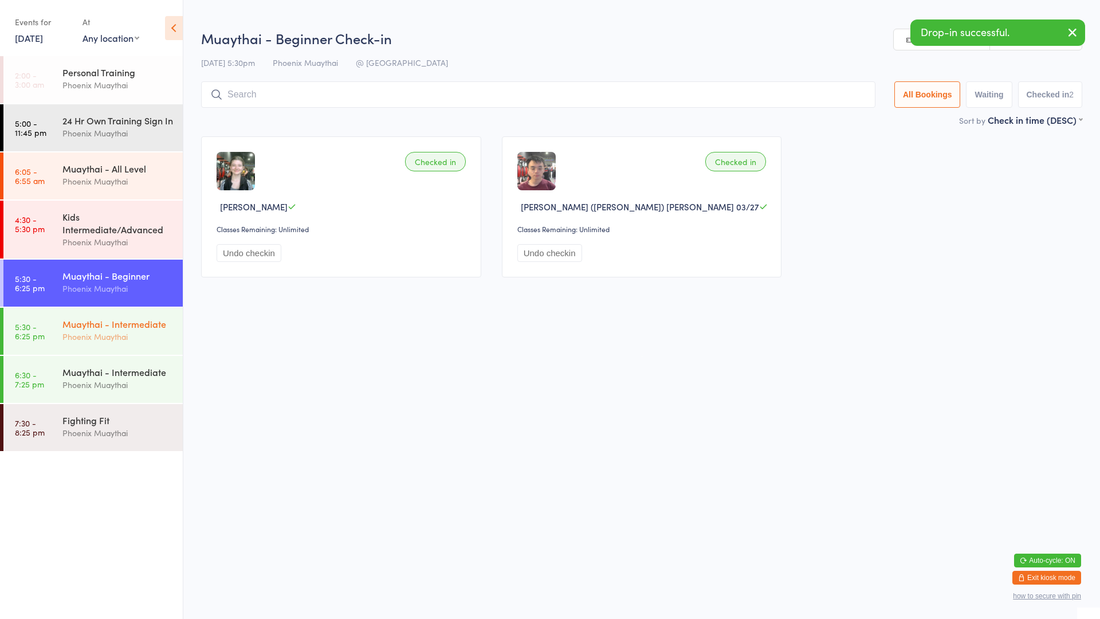
click at [162, 343] on div "Phoenix Muaythai" at bounding box center [117, 336] width 111 height 13
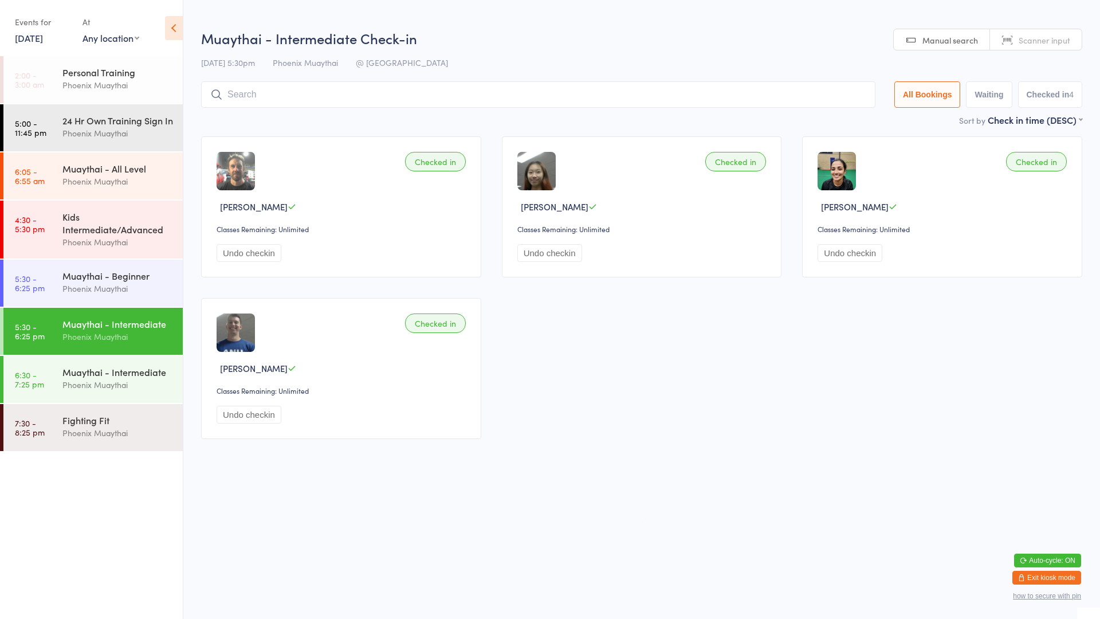
click at [232, 253] on button "Undo checkin" at bounding box center [249, 253] width 65 height 18
click at [111, 295] on div "Phoenix Muaythai" at bounding box center [117, 288] width 111 height 13
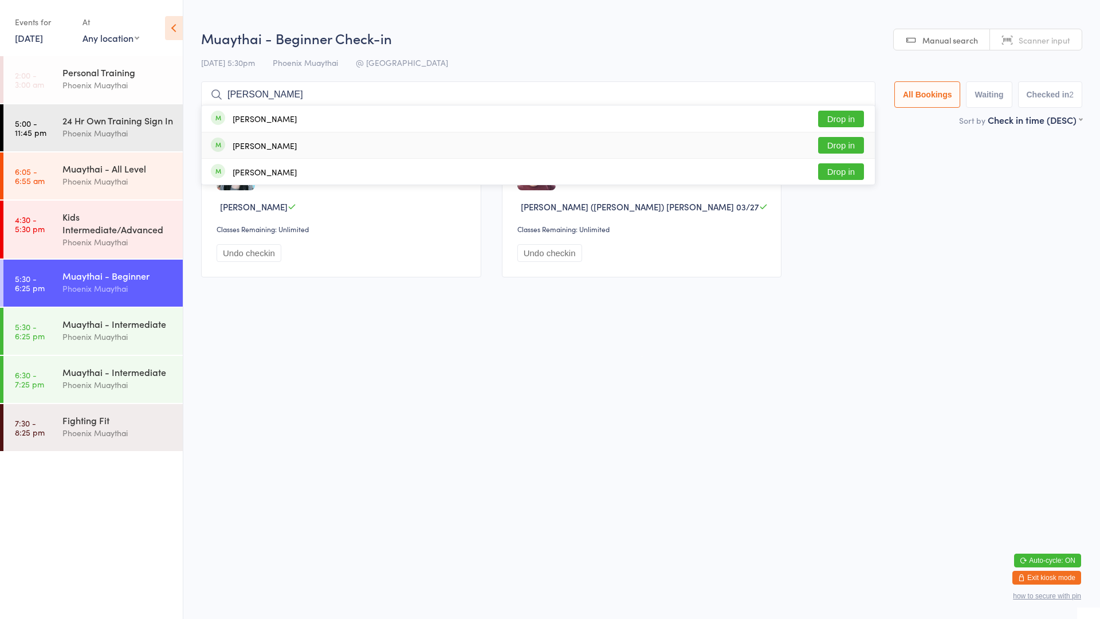
type input "[PERSON_NAME]"
click at [853, 146] on button "Drop in" at bounding box center [841, 145] width 46 height 17
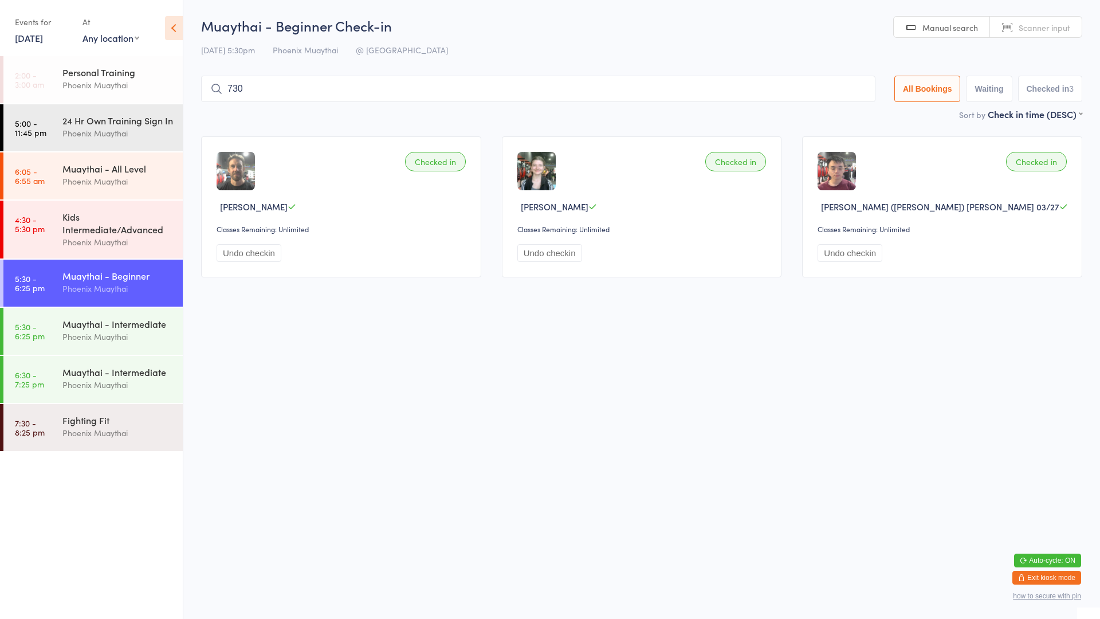
type input "7305"
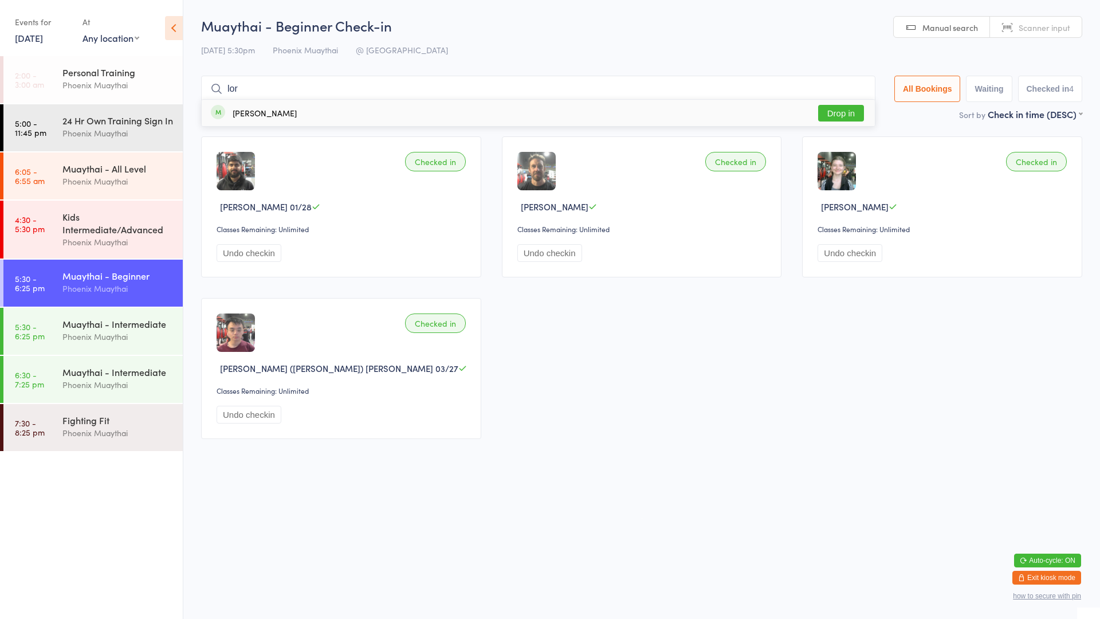
type input "lor"
click at [830, 106] on button "Drop in" at bounding box center [841, 113] width 46 height 17
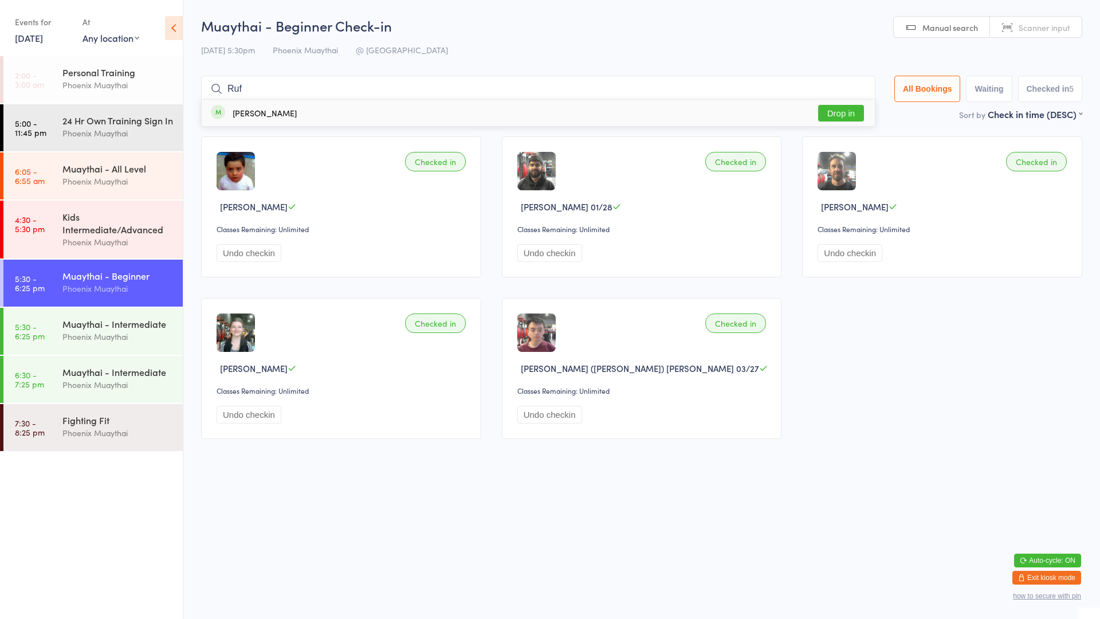
type input "Ruf"
click at [820, 112] on button "Drop in" at bounding box center [841, 113] width 46 height 17
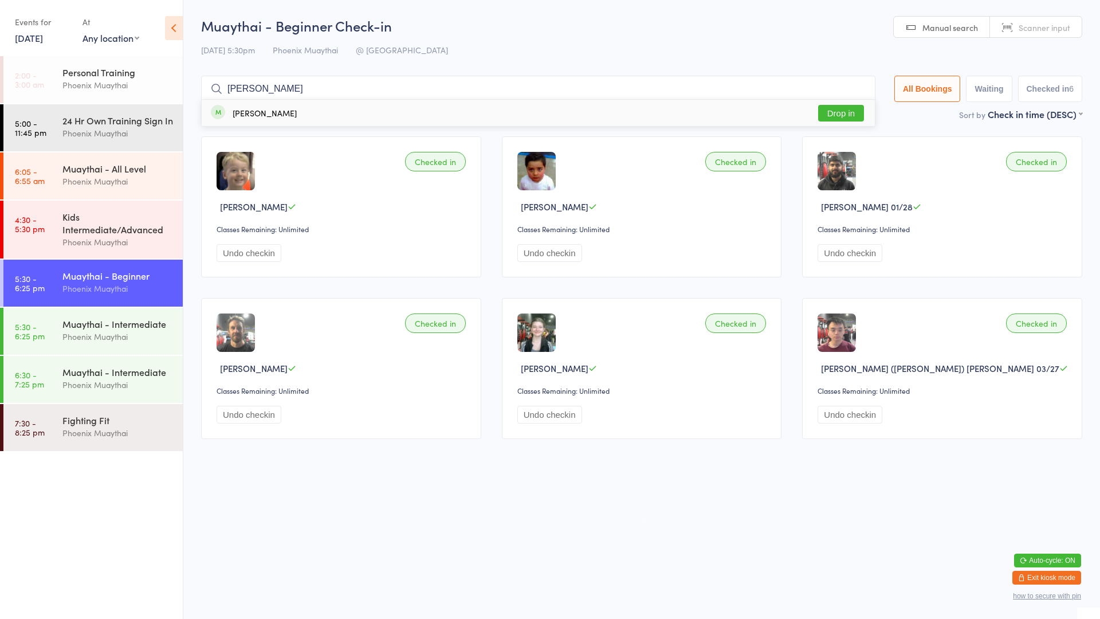
type input "[PERSON_NAME]"
click at [768, 120] on div "[PERSON_NAME] Drop in" at bounding box center [538, 113] width 673 height 26
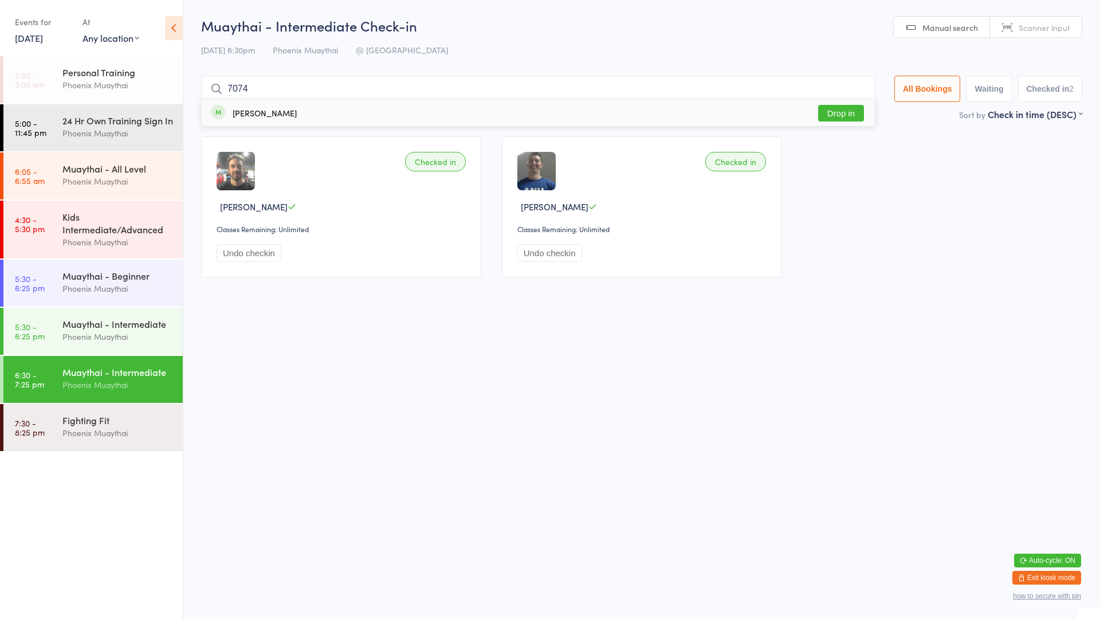
type input "7074"
click at [286, 115] on div "[PERSON_NAME]" at bounding box center [265, 112] width 64 height 9
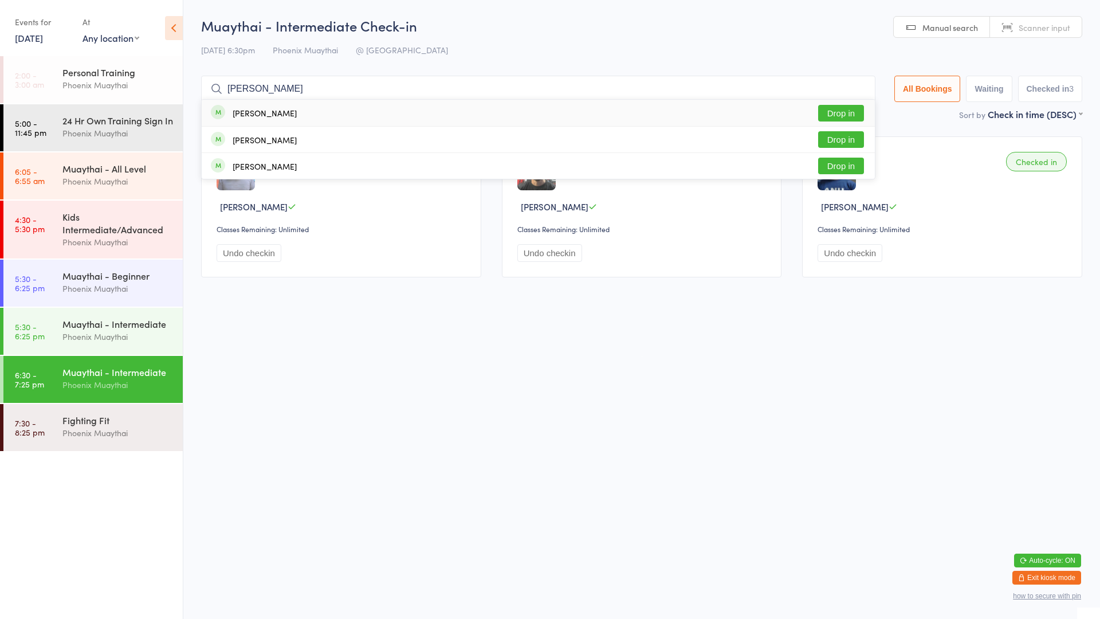
type input "[PERSON_NAME]"
click at [848, 109] on button "Drop in" at bounding box center [841, 113] width 46 height 17
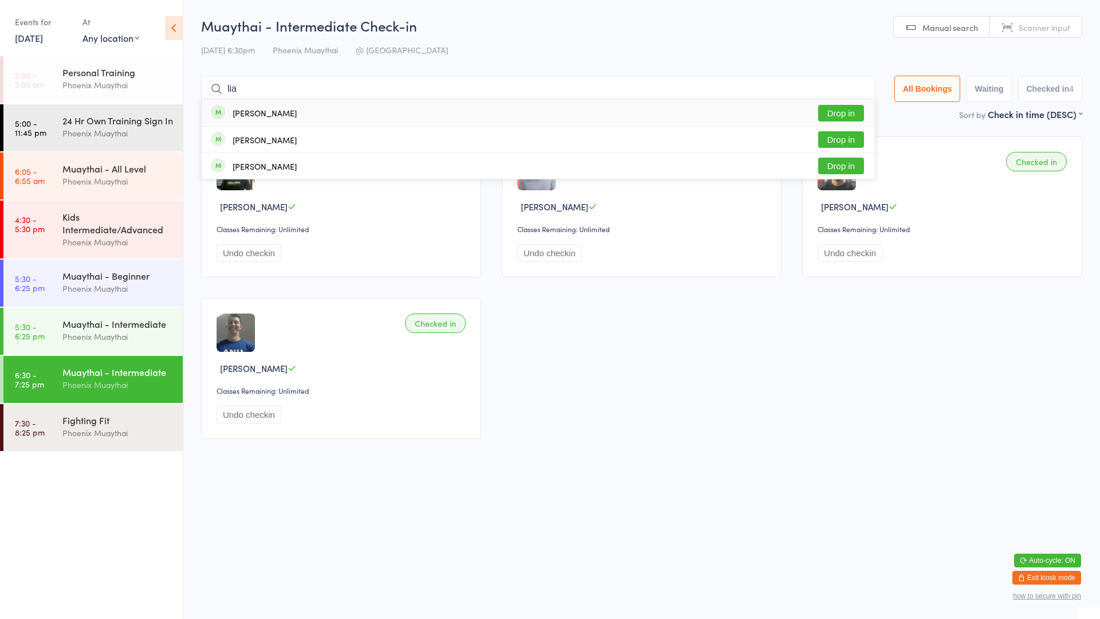
type input "lia"
click at [762, 107] on div "[PERSON_NAME] Drop in" at bounding box center [538, 113] width 673 height 26
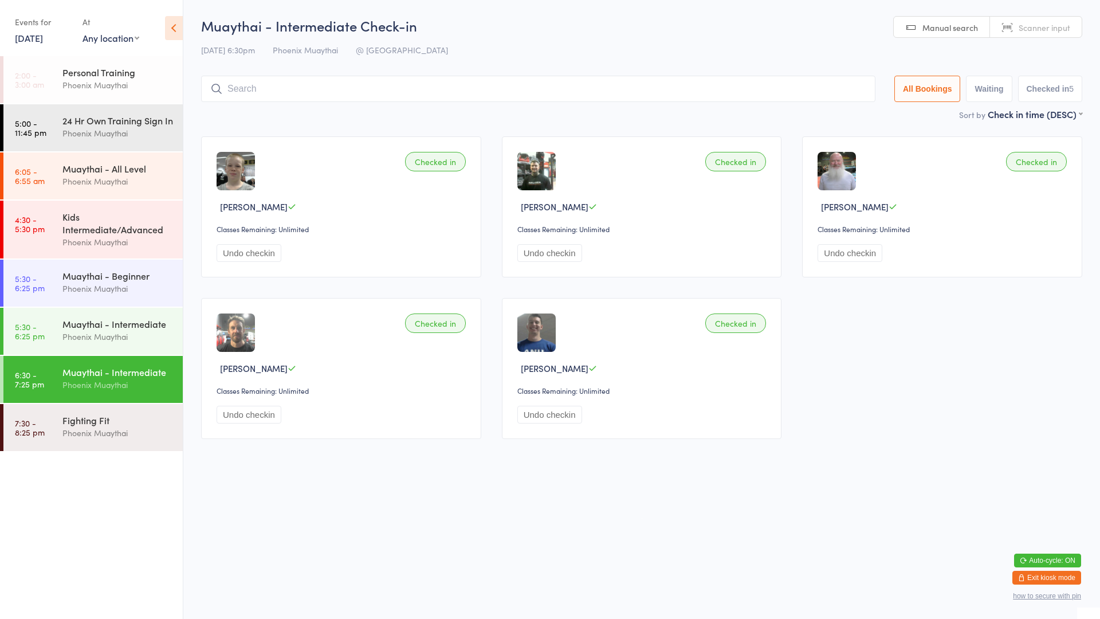
type input "p"
type input "ow"
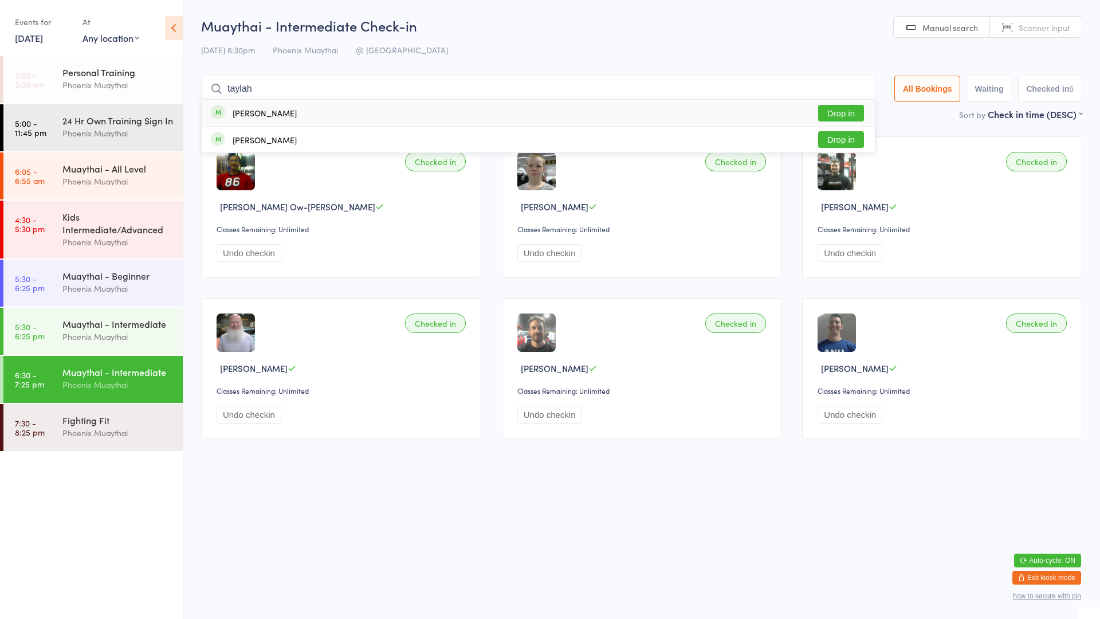
type input "taylah"
click at [836, 119] on button "Drop in" at bounding box center [841, 113] width 46 height 17
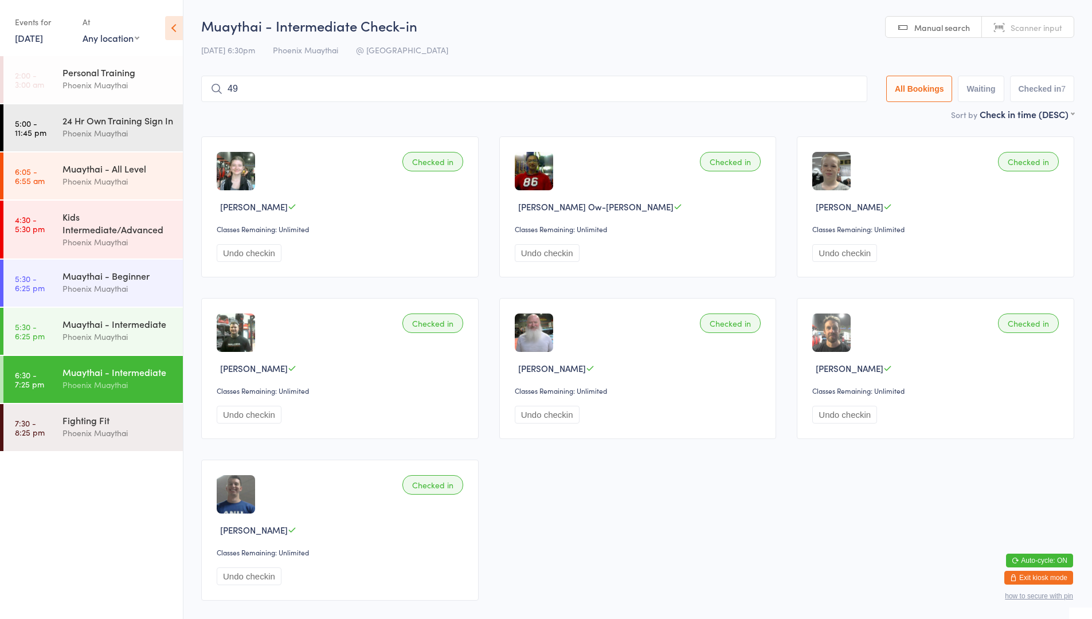
type input "49"
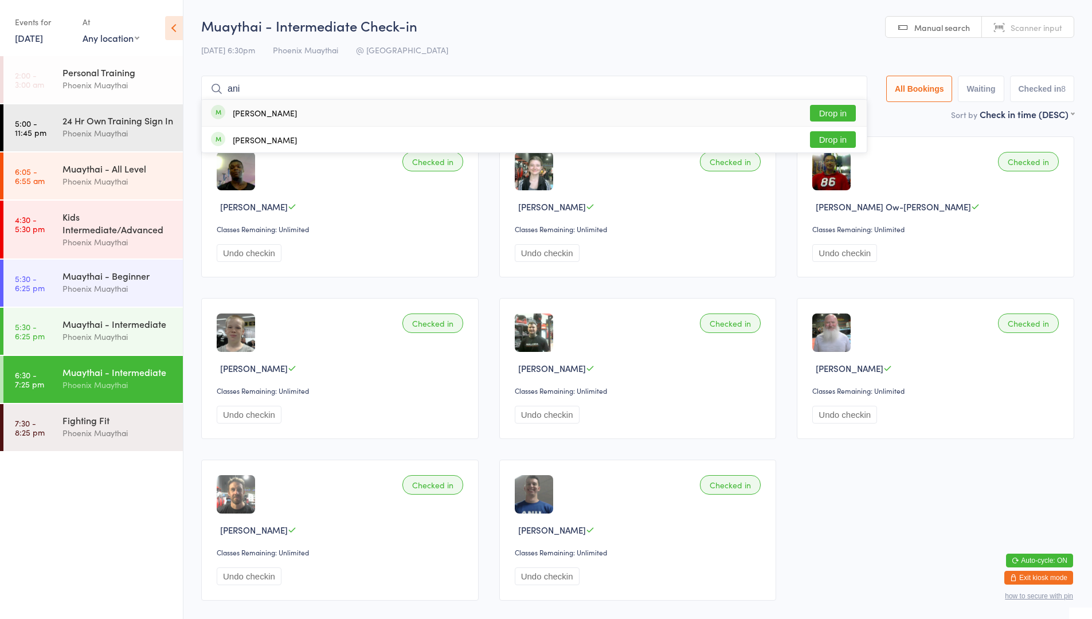
type input "ani"
click at [841, 111] on button "Drop in" at bounding box center [833, 113] width 46 height 17
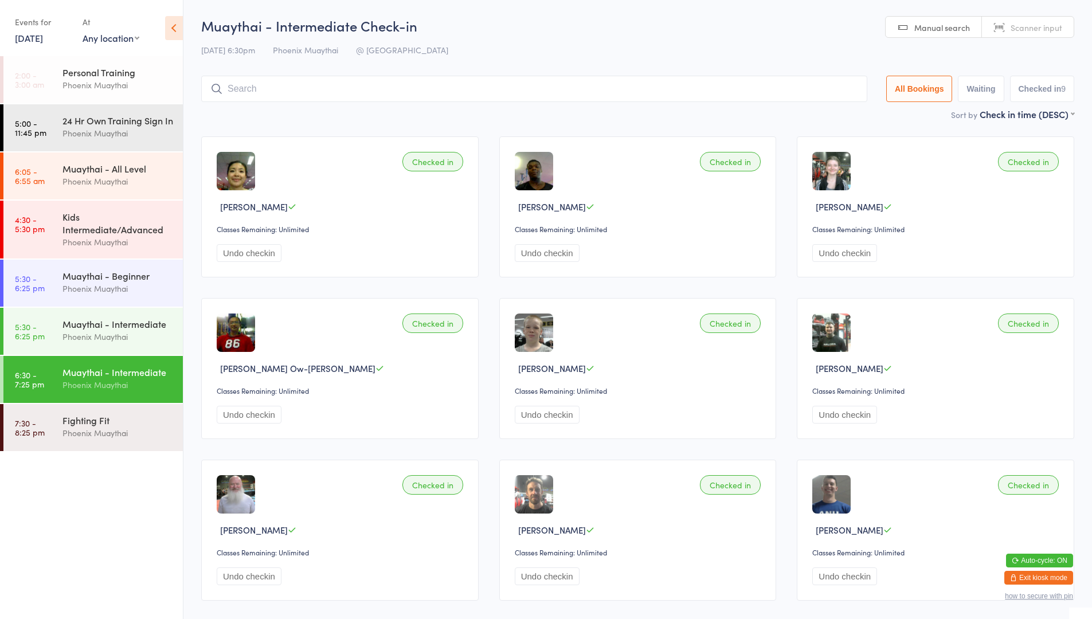
click at [386, 89] on input "search" at bounding box center [534, 89] width 666 height 26
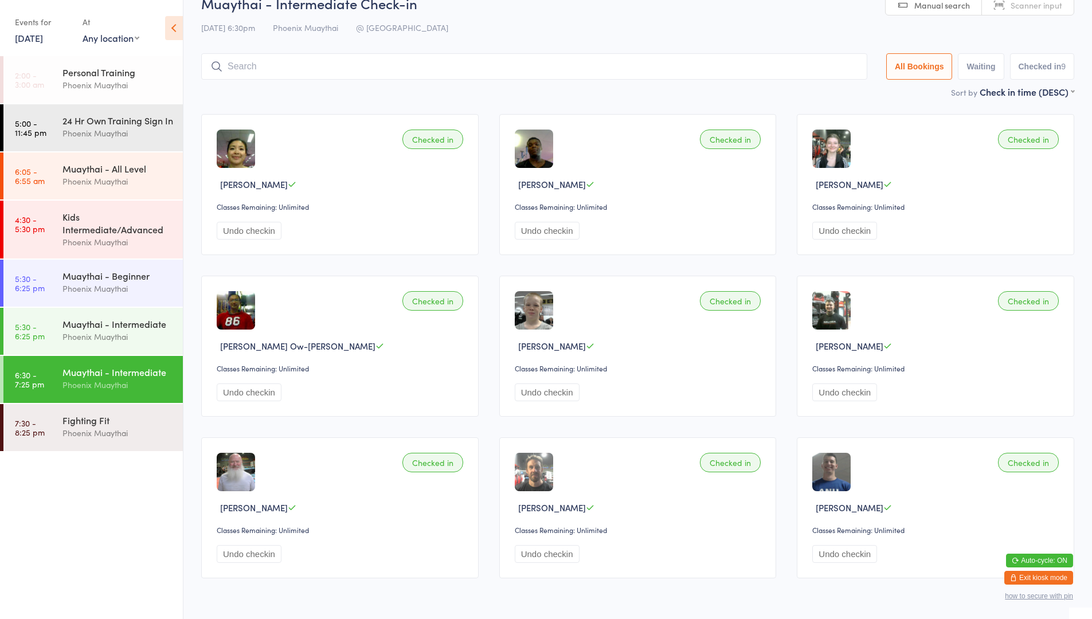
scroll to position [61, 0]
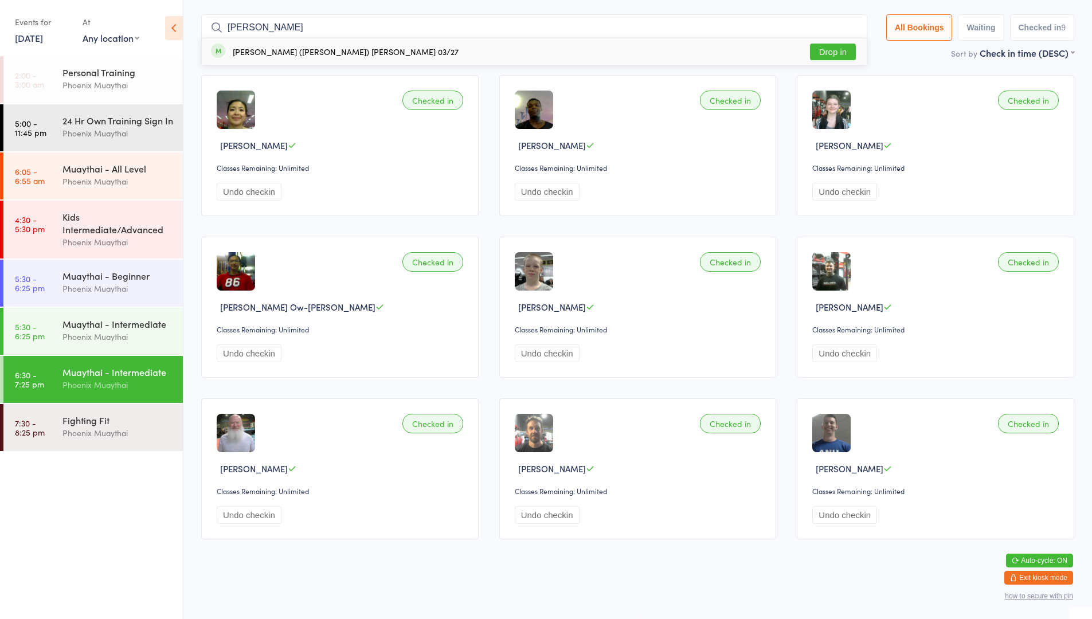
type input "[PERSON_NAME]"
click at [817, 50] on button "Drop in" at bounding box center [833, 52] width 46 height 17
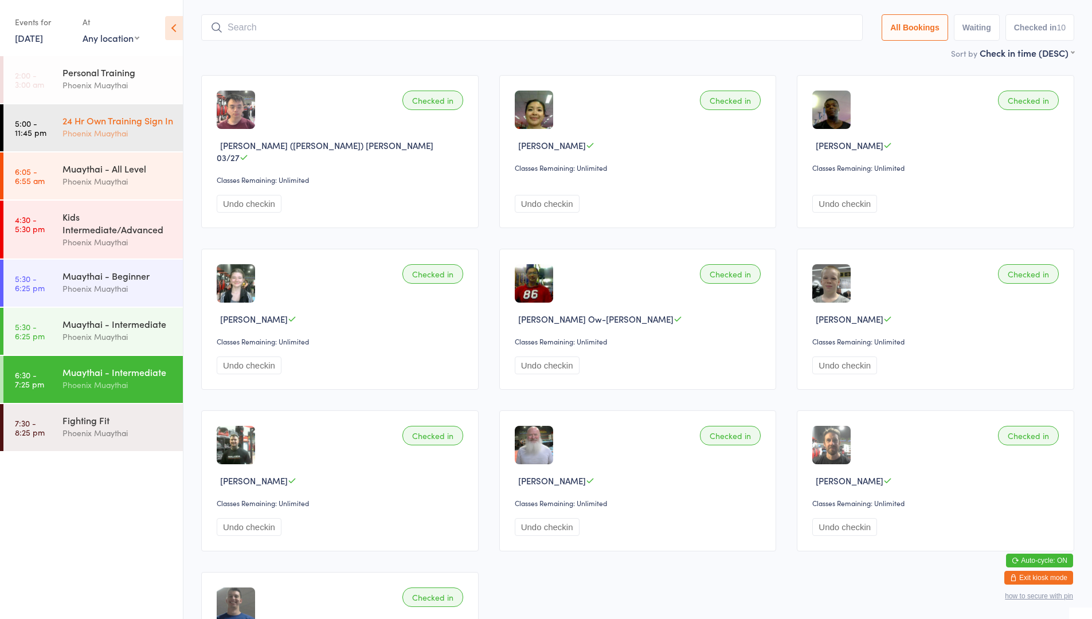
click at [96, 127] on div "24 Hr Own Training Sign In" at bounding box center [117, 120] width 111 height 13
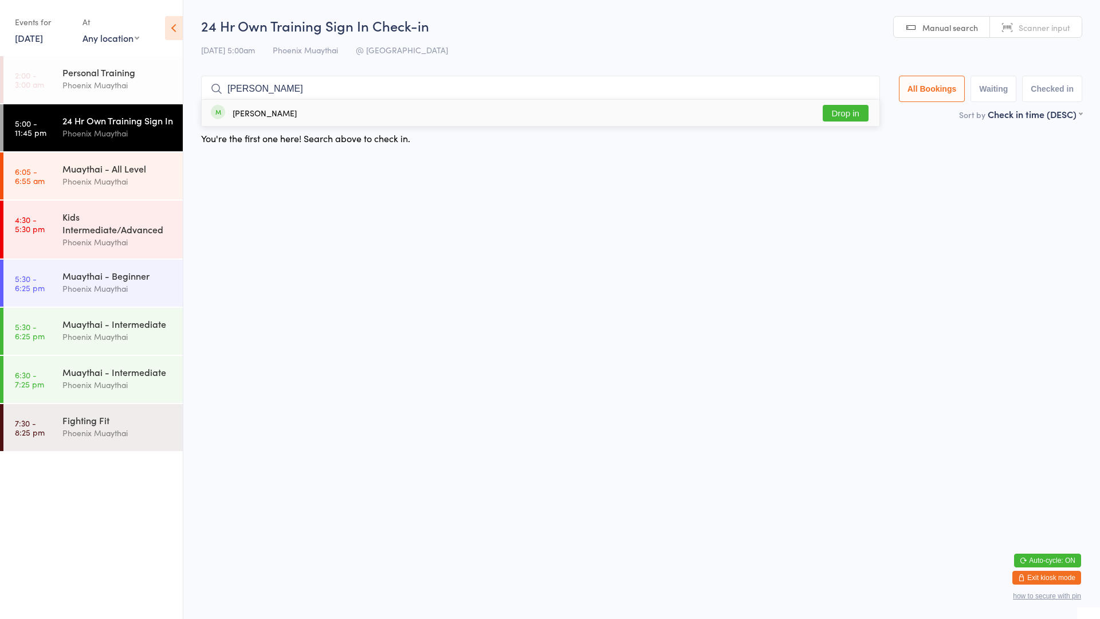
type input "[PERSON_NAME]"
click at [834, 119] on button "Drop in" at bounding box center [846, 113] width 46 height 17
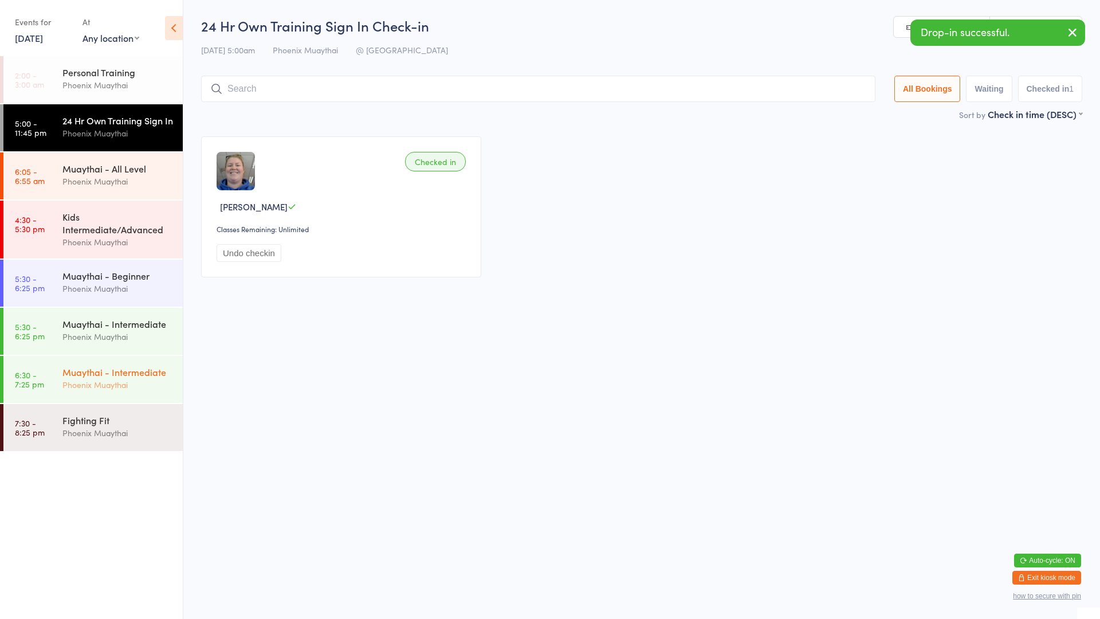
click at [142, 378] on div "Muaythai - Intermediate" at bounding box center [117, 372] width 111 height 13
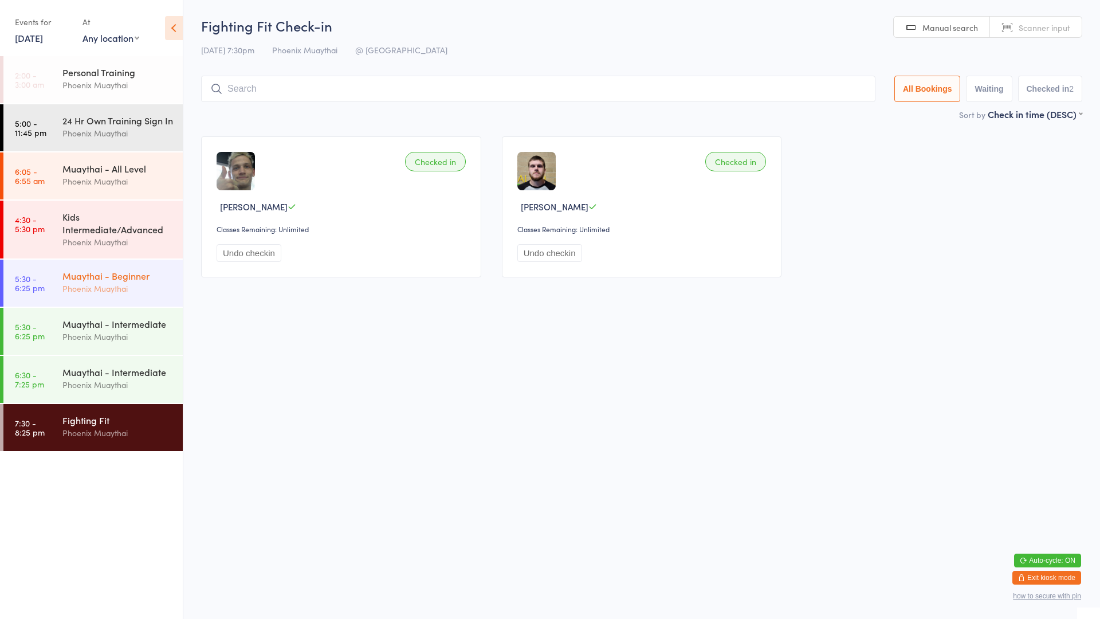
click at [110, 272] on div "Muaythai - Beginner Phoenix Muaythai" at bounding box center [122, 282] width 120 height 45
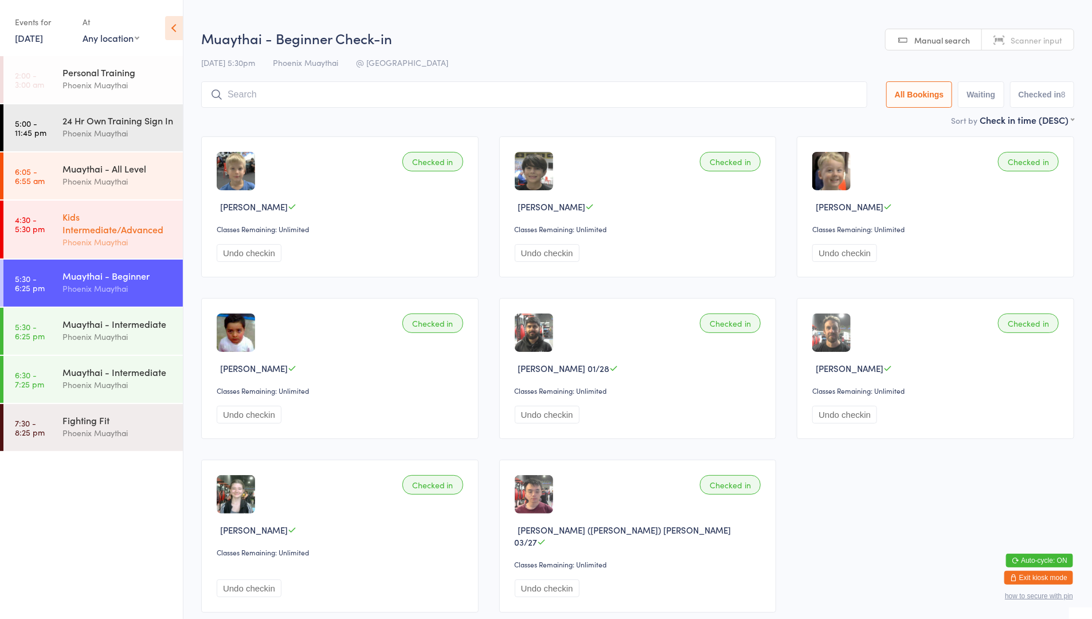
click at [124, 224] on div "Kids Intermediate/Advanced" at bounding box center [117, 222] width 111 height 25
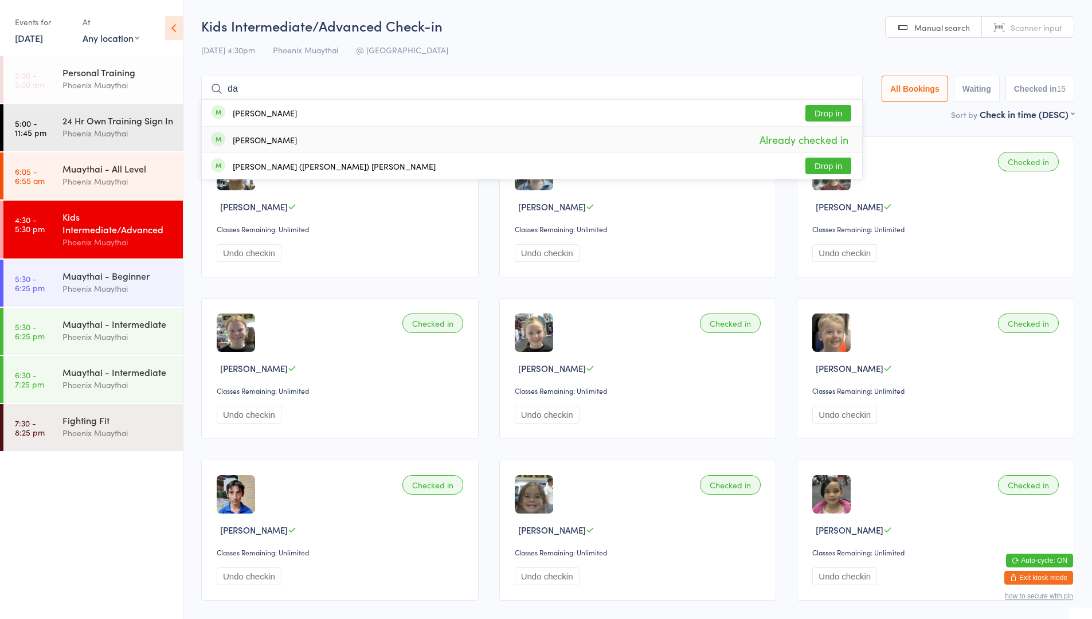
type input "d"
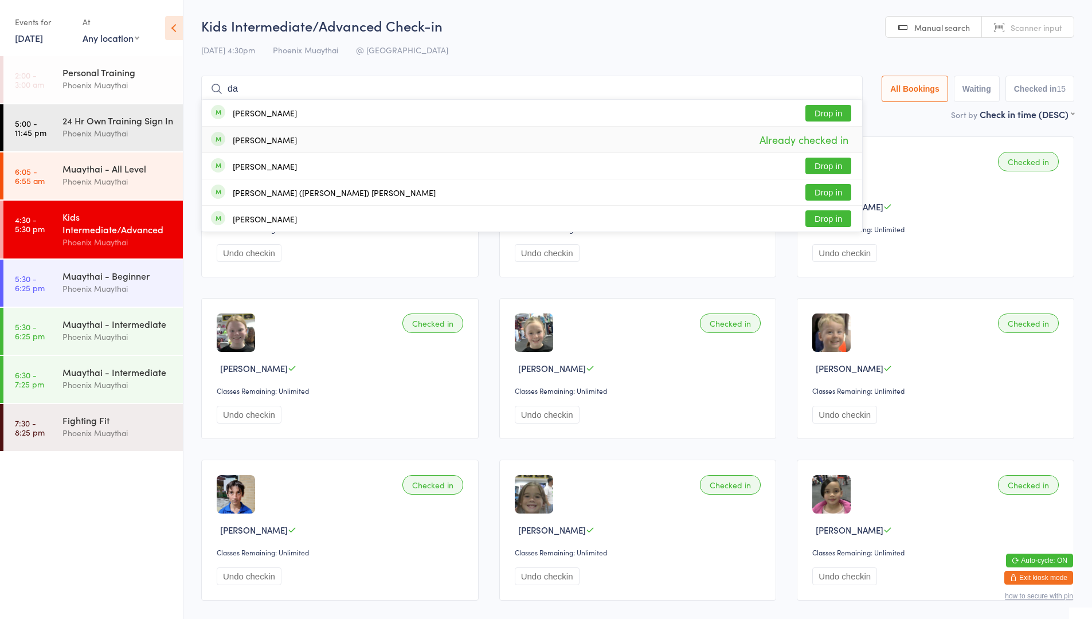
type input "d"
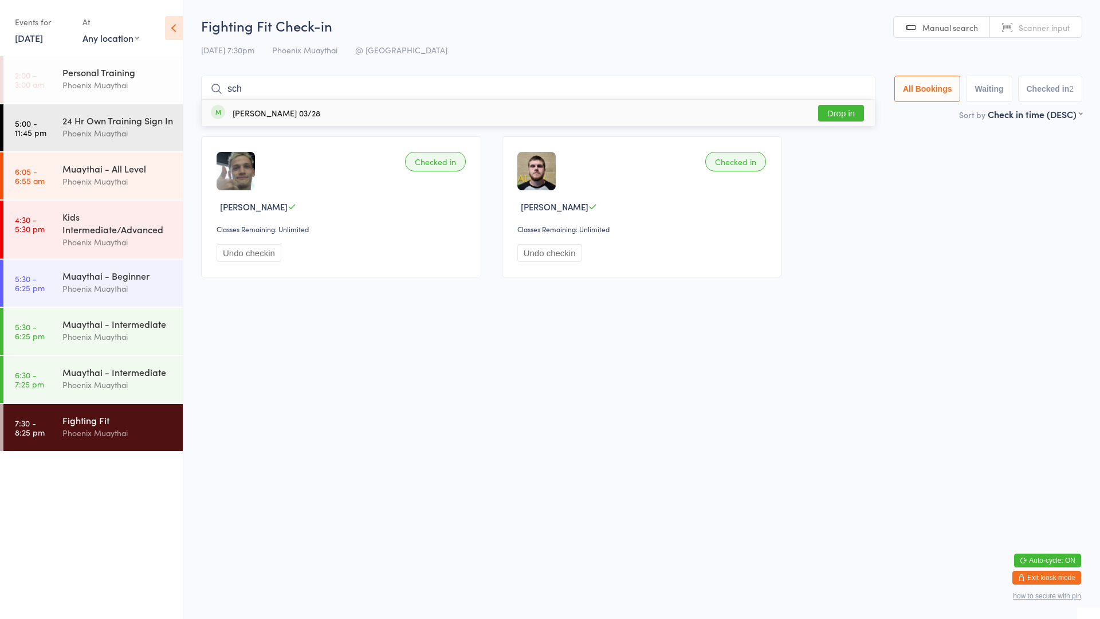
type input "sch"
click at [376, 123] on div "[PERSON_NAME] 03/28 Drop in" at bounding box center [538, 113] width 673 height 26
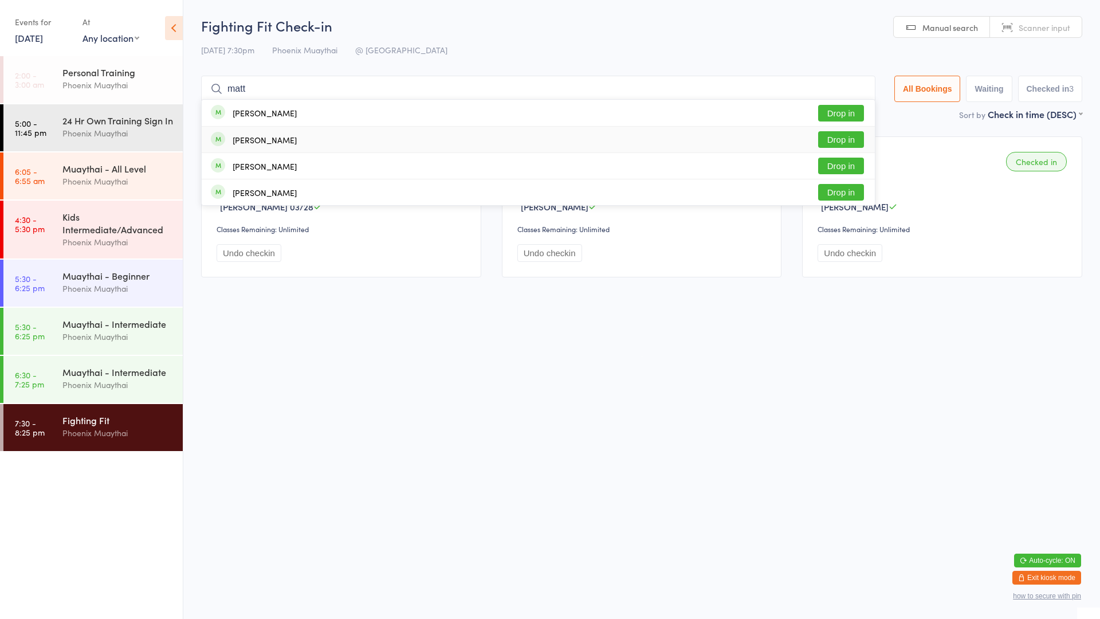
type input "matt"
click at [347, 140] on div "[PERSON_NAME] Drop in" at bounding box center [538, 140] width 673 height 26
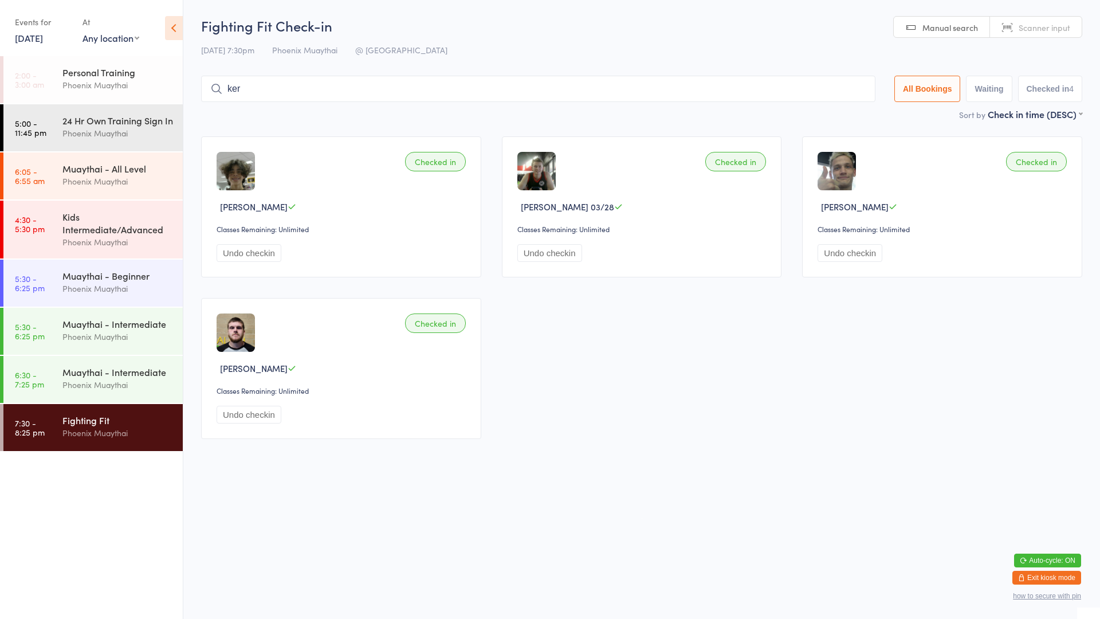
type input "[PERSON_NAME]"
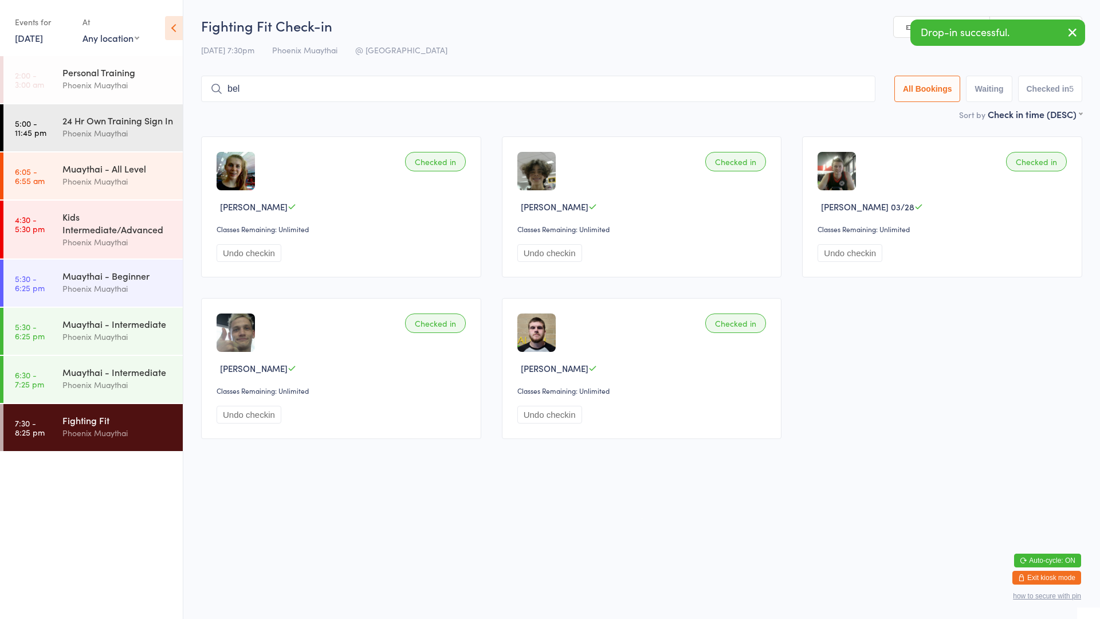
type input "bell"
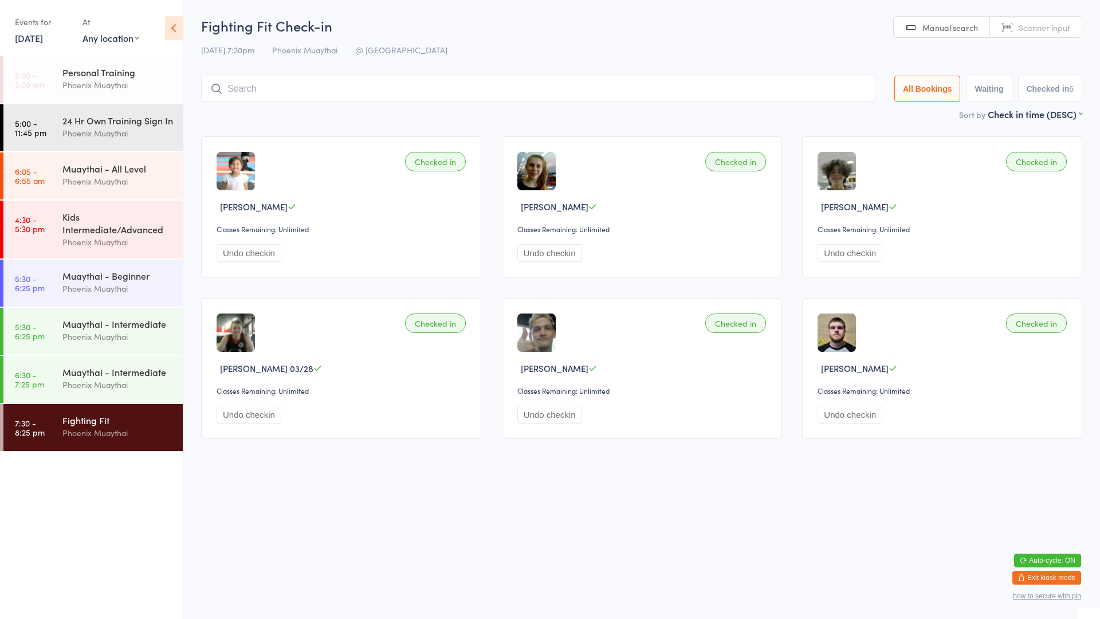
click at [355, 82] on input "search" at bounding box center [538, 89] width 674 height 26
click at [243, 52] on span "[DATE] 7:30pm" at bounding box center [227, 49] width 53 height 11
click at [249, 98] on input "search" at bounding box center [538, 89] width 674 height 26
type input "satish"
click at [236, 108] on div "[PERSON_NAME] [PERSON_NAME]" at bounding box center [298, 112] width 131 height 9
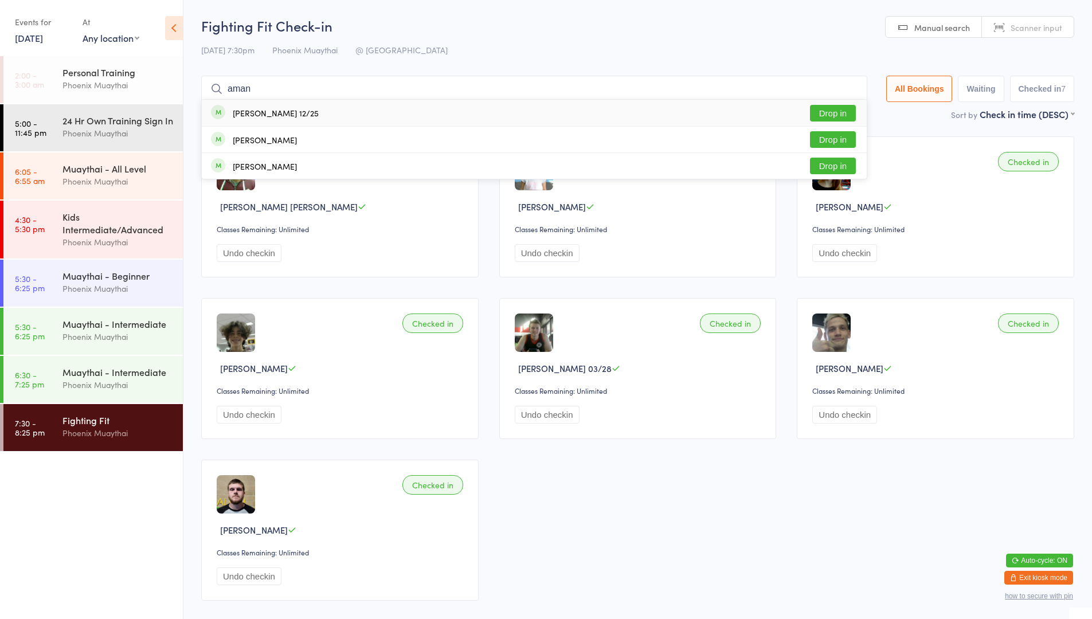
type input "aman"
click at [238, 108] on div "[PERSON_NAME] 12/25" at bounding box center [276, 112] width 86 height 9
